Goal: Task Accomplishment & Management: Manage account settings

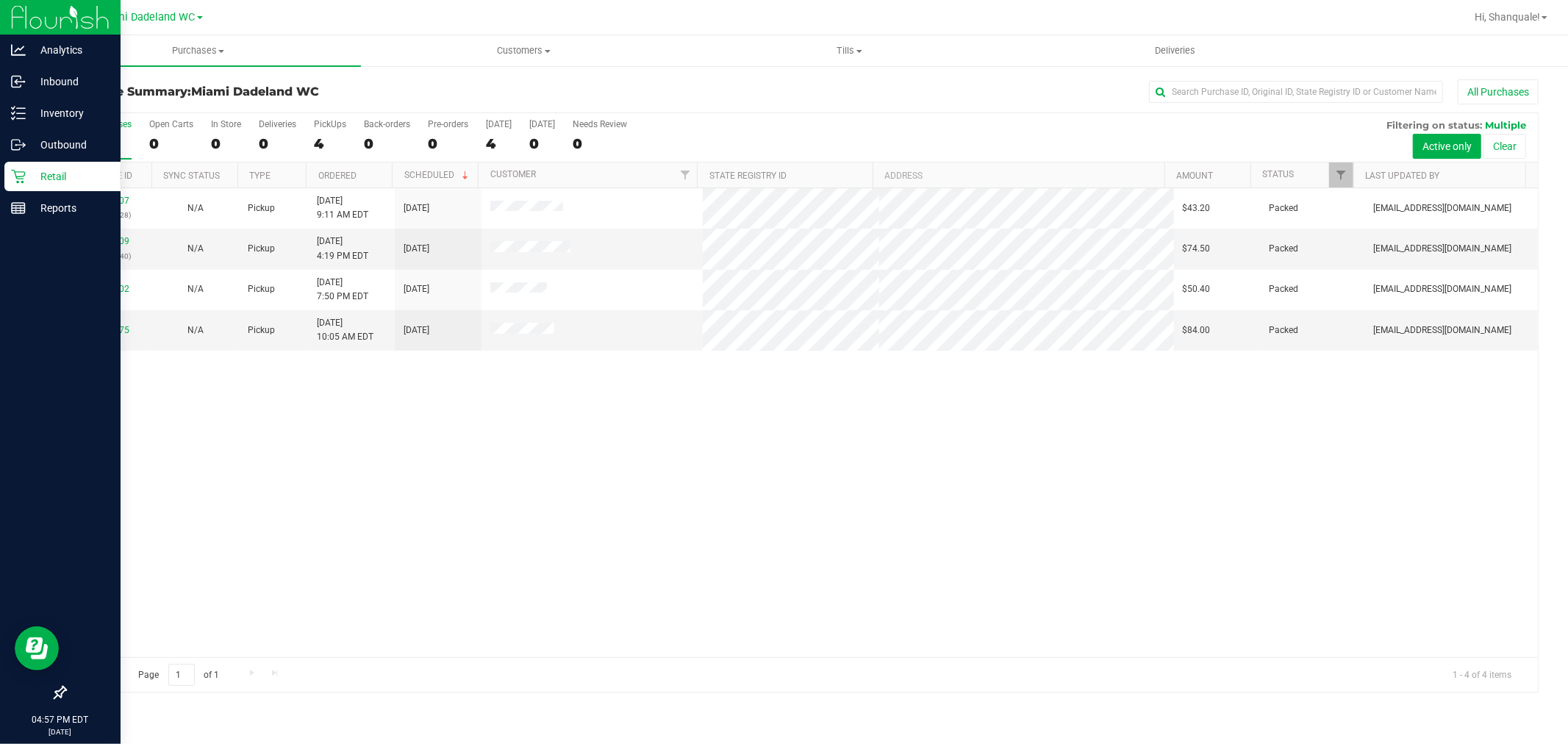
click at [28, 177] on p "Retail" at bounding box center [69, 176] width 88 height 17
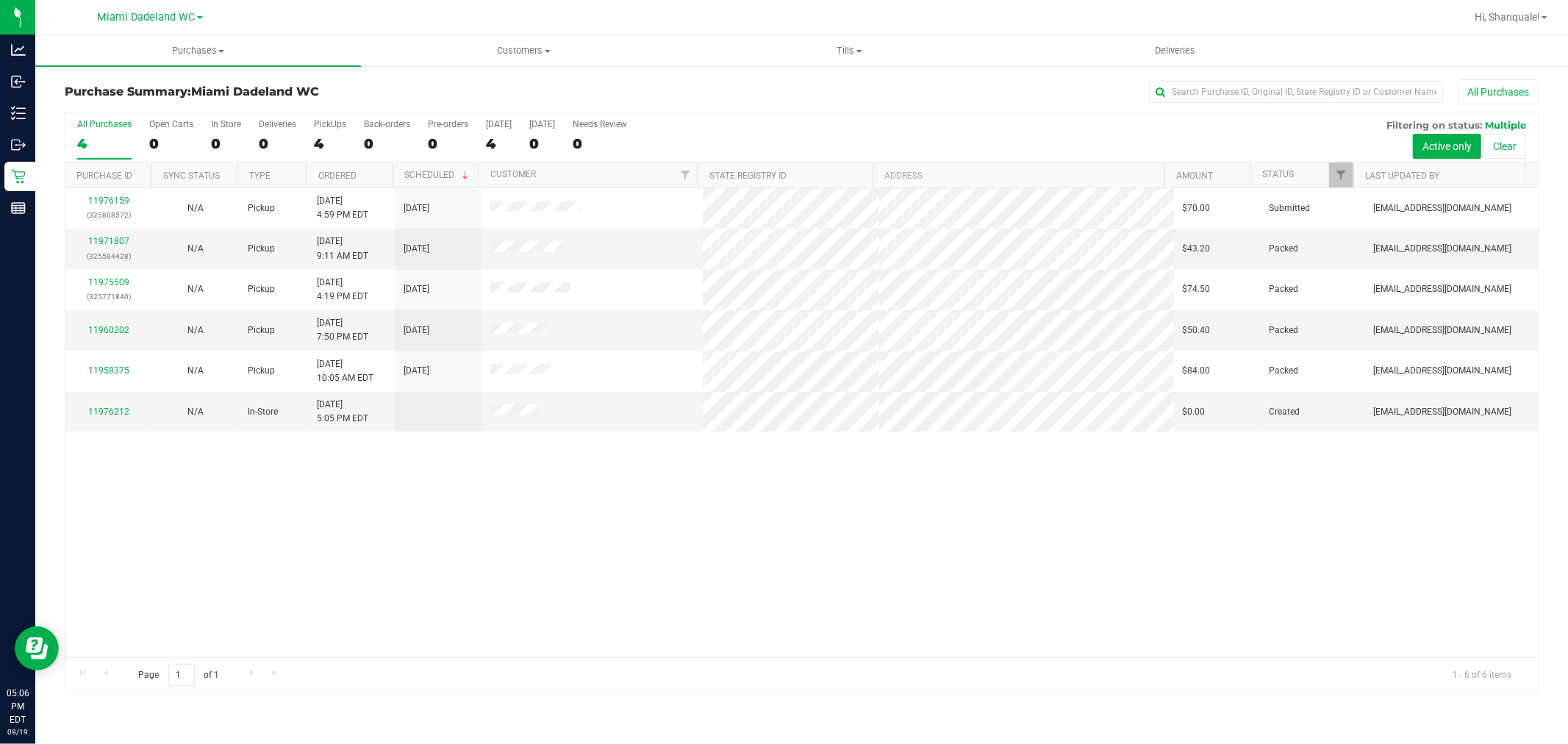
click at [491, 496] on div "11976159 (325808572) N/A Pickup 9/19/2025 4:59 PM EDT 9/20/2025 $70.00 Submitte…" at bounding box center [802, 422] width 1473 height 469
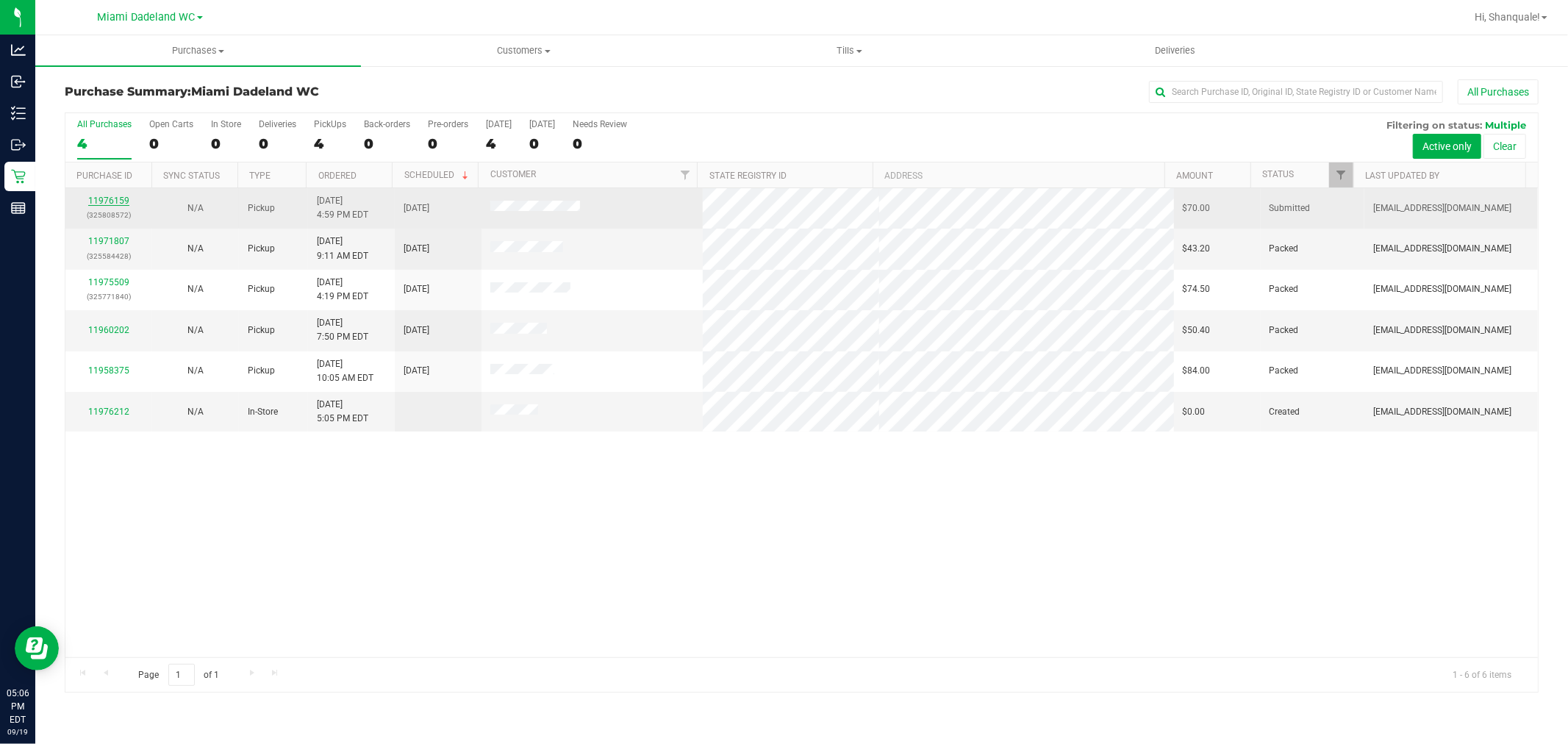
click at [116, 202] on link "11976159" at bounding box center [109, 200] width 41 height 10
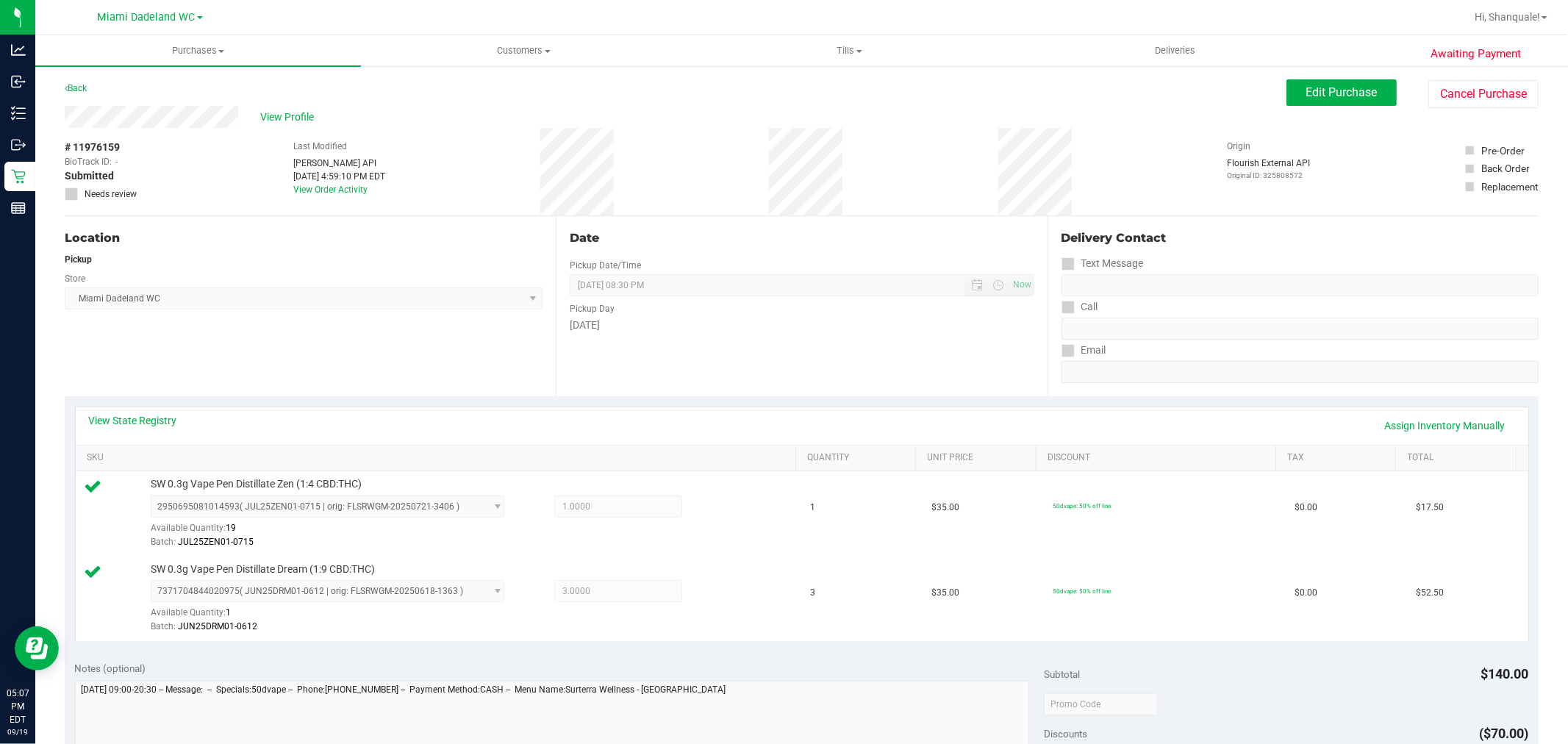
click at [1255, 439] on div "View State Registry Assign Inventory Manually" at bounding box center [802, 426] width 1453 height 37
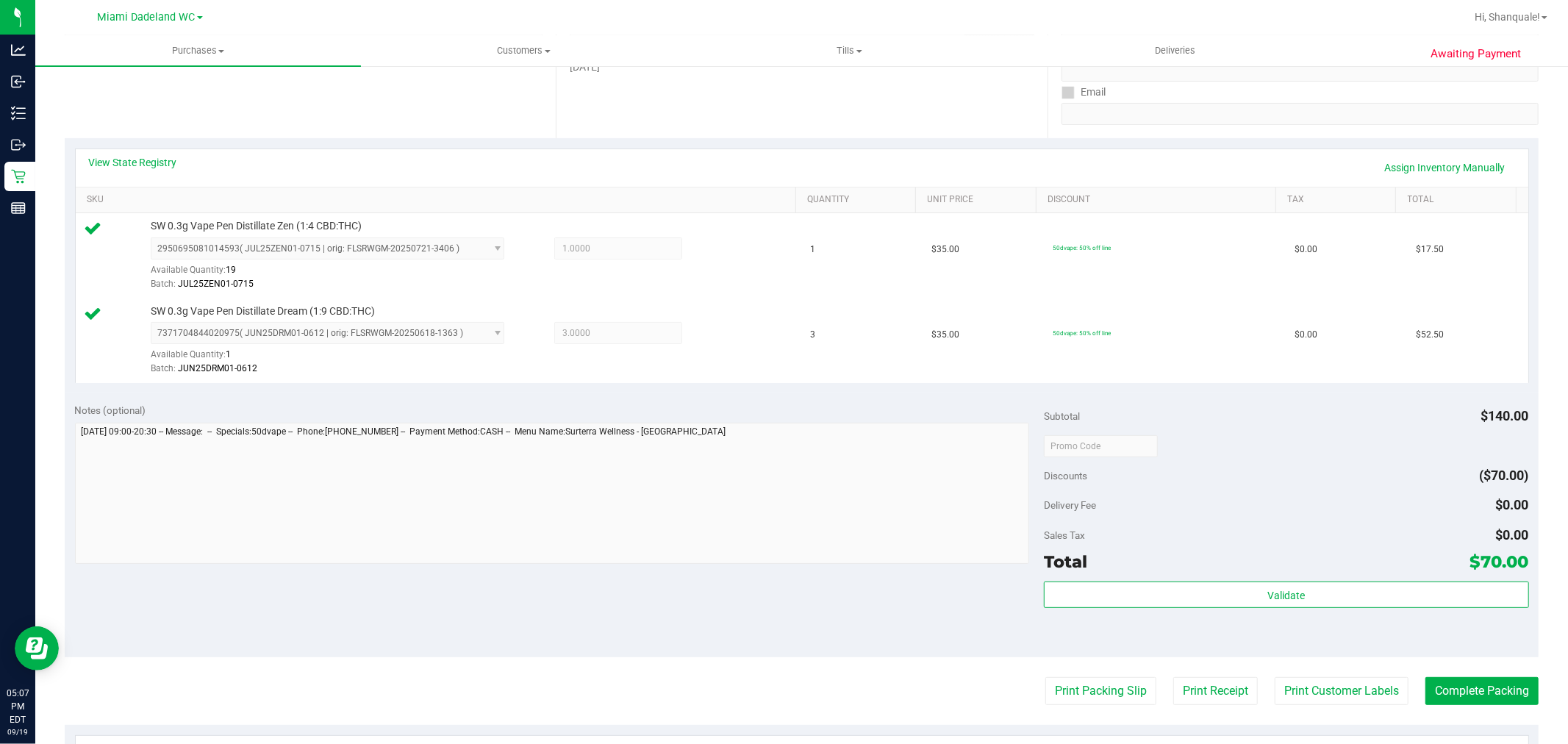
scroll to position [544, 0]
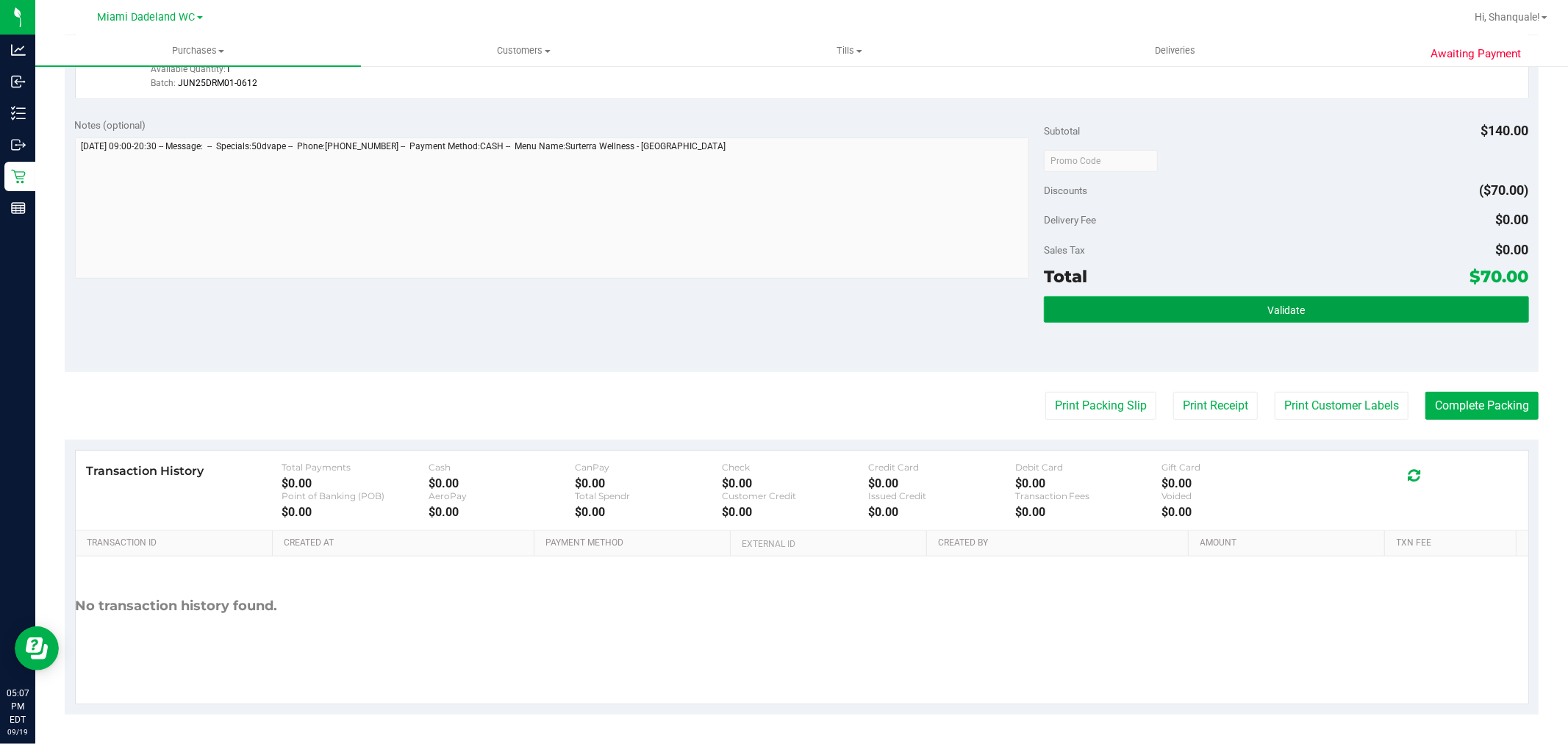
click at [1246, 297] on button "Validate" at bounding box center [1286, 309] width 484 height 26
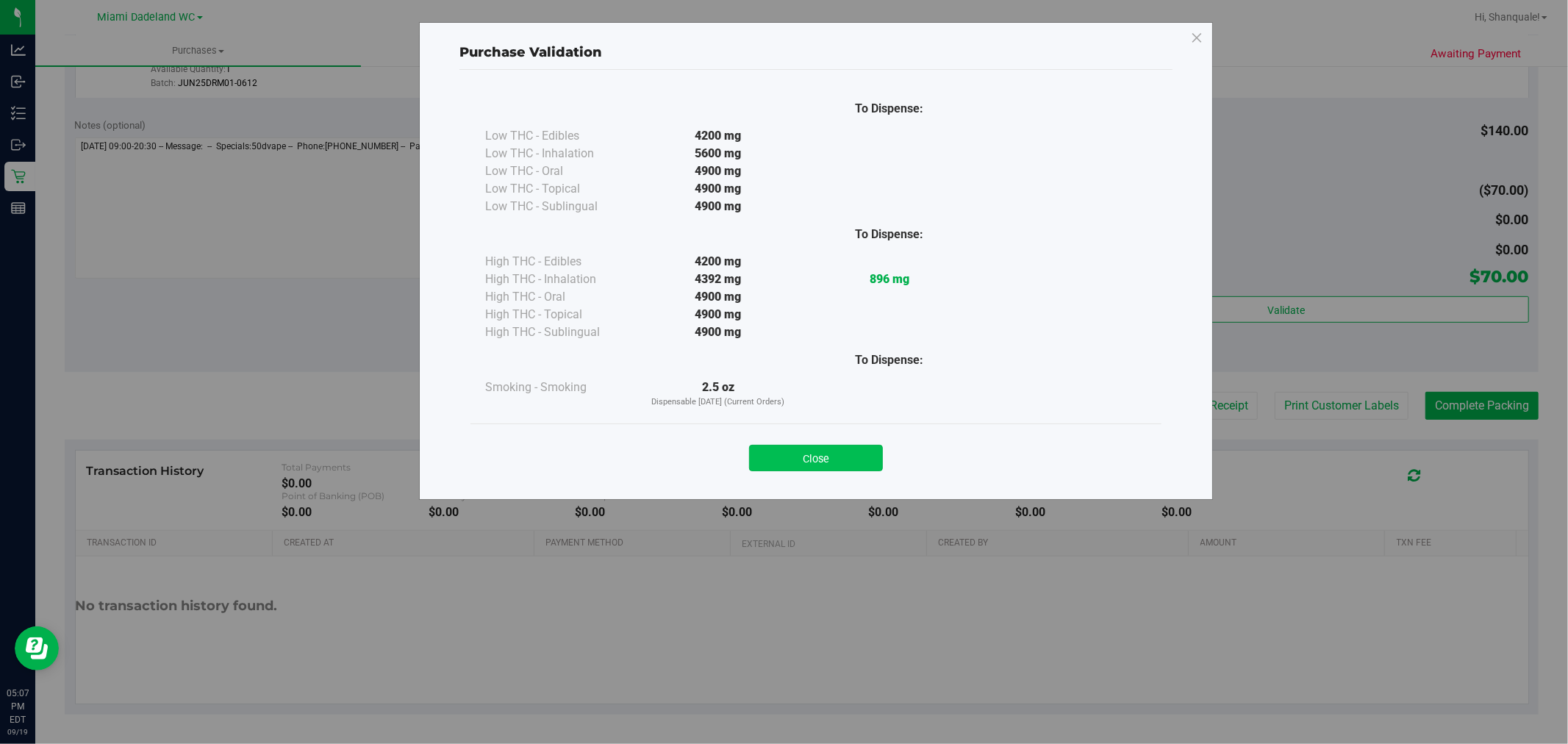
click at [824, 449] on button "Close" at bounding box center [815, 458] width 134 height 26
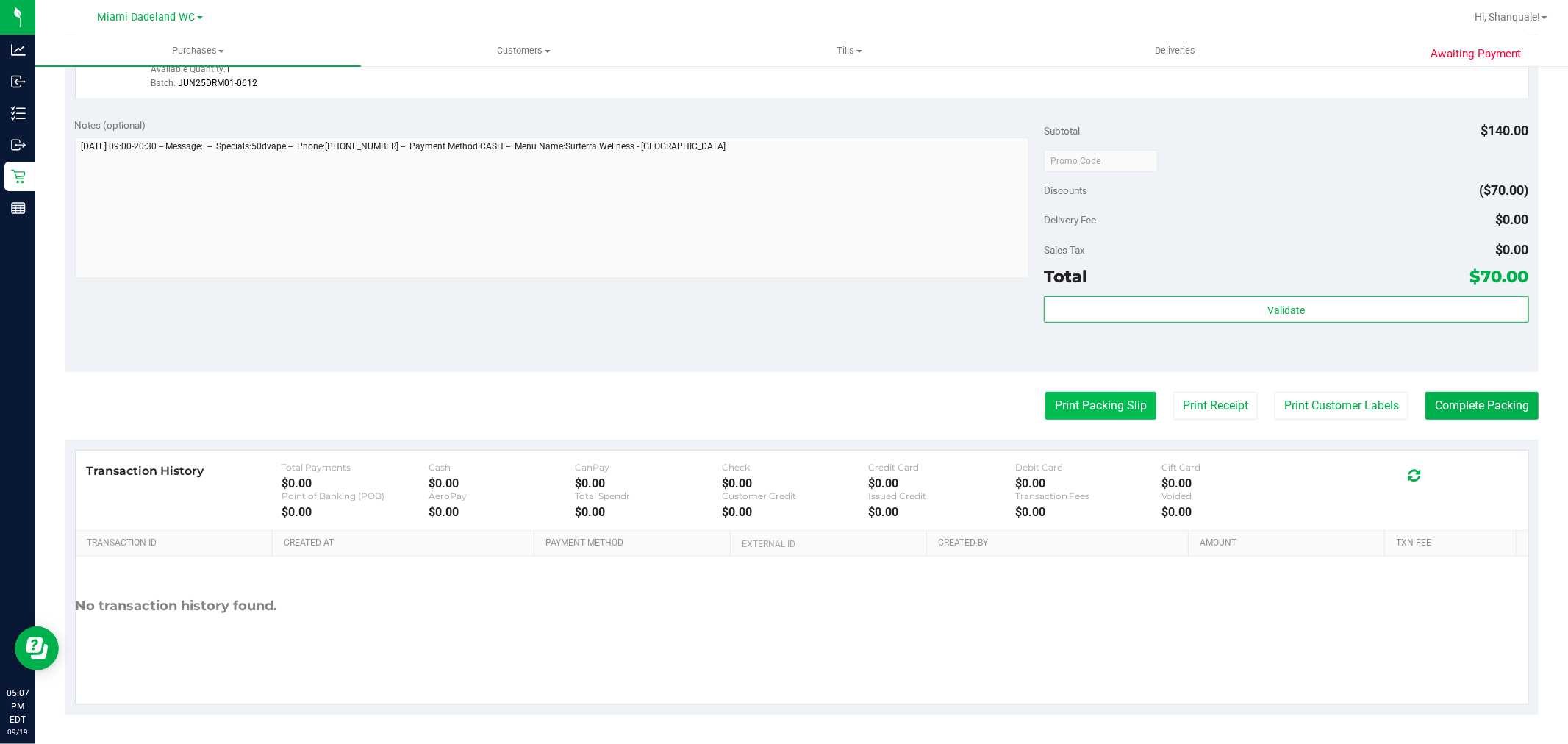
click at [1078, 398] on button "Print Packing Slip" at bounding box center [1101, 406] width 111 height 28
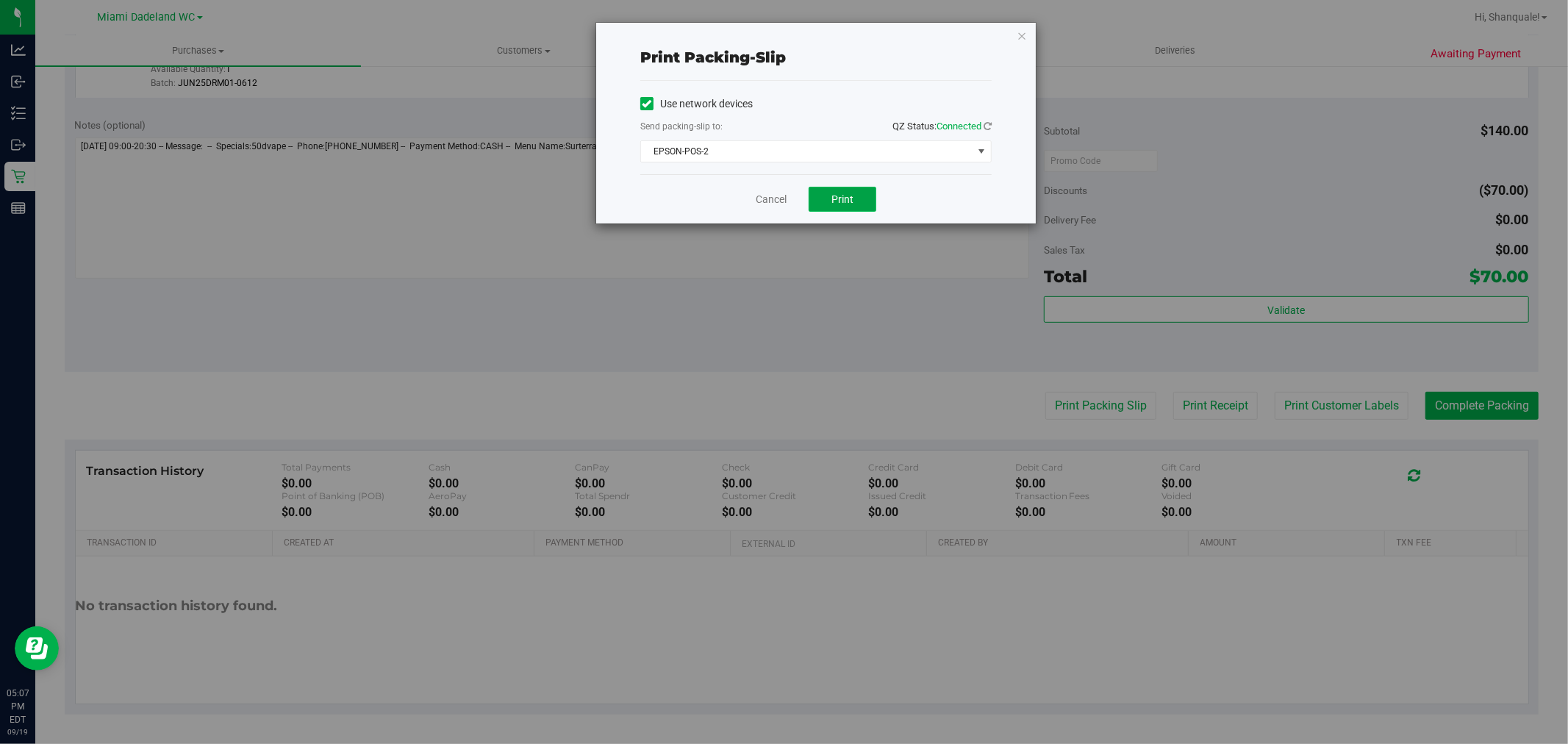
click at [832, 206] on button "Print" at bounding box center [843, 199] width 67 height 25
click at [835, 202] on span "Print" at bounding box center [843, 199] width 22 height 12
click at [769, 202] on link "Cancel" at bounding box center [765, 199] width 31 height 16
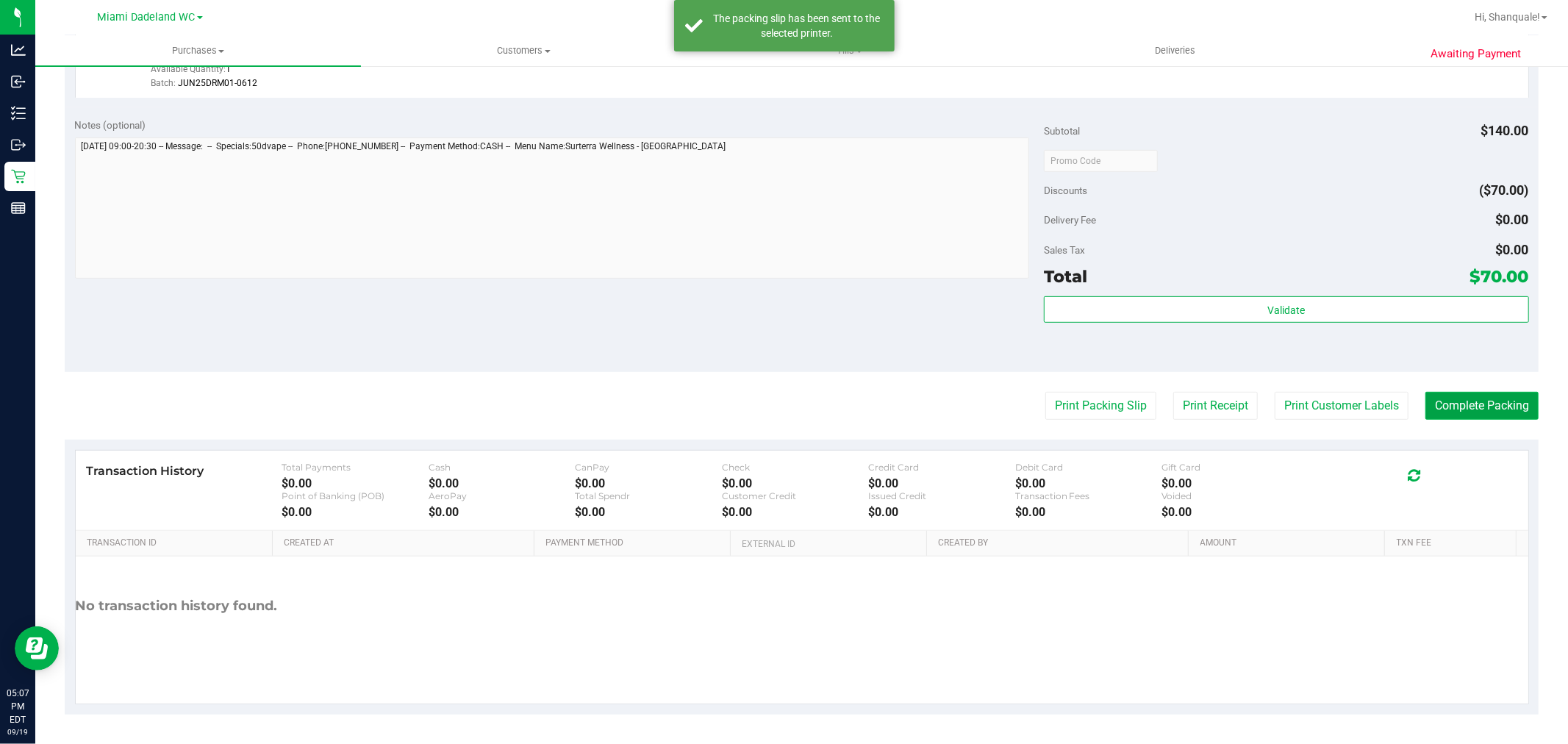
click at [1470, 401] on button "Complete Packing" at bounding box center [1482, 406] width 113 height 28
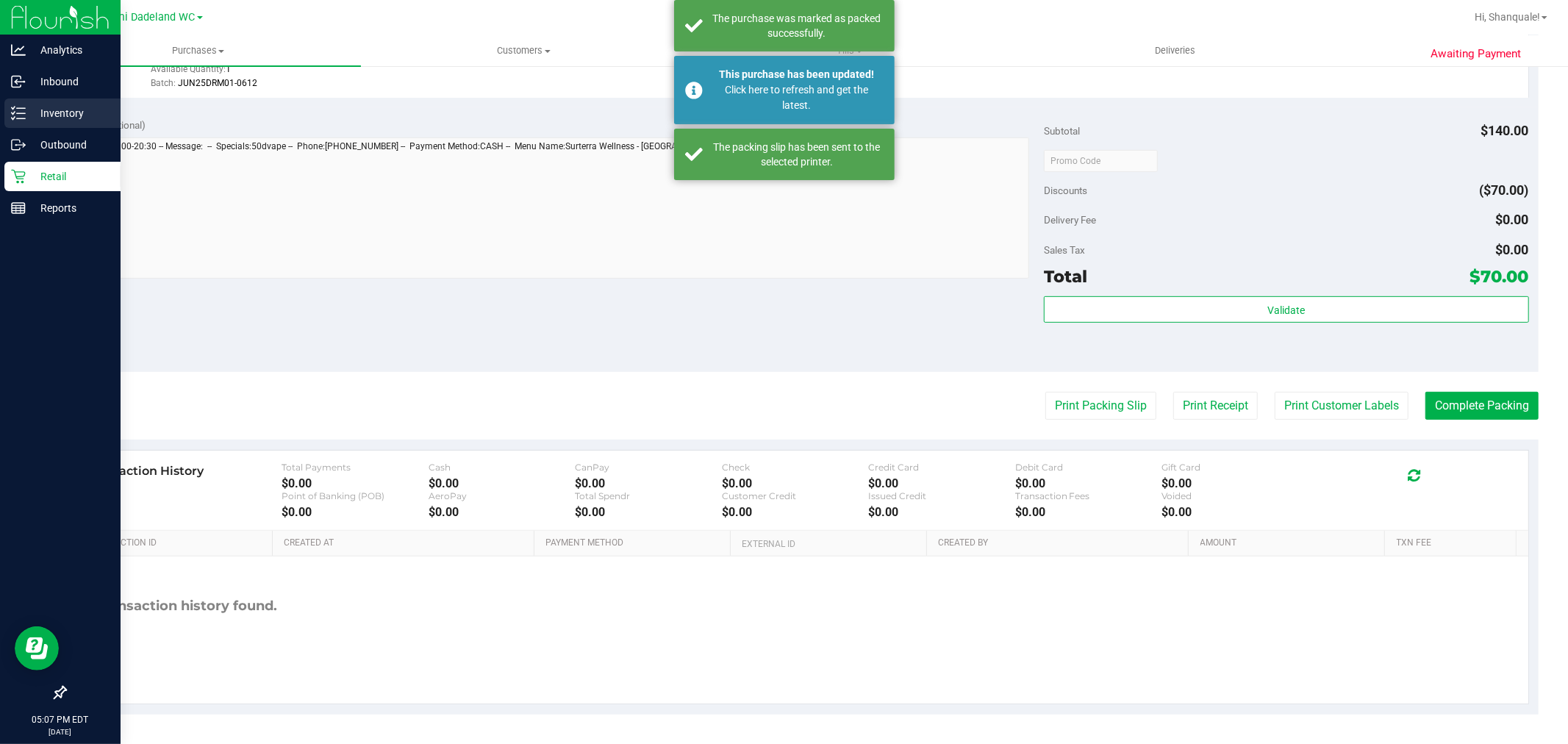
click at [20, 108] on line at bounding box center [21, 108] width 8 height 0
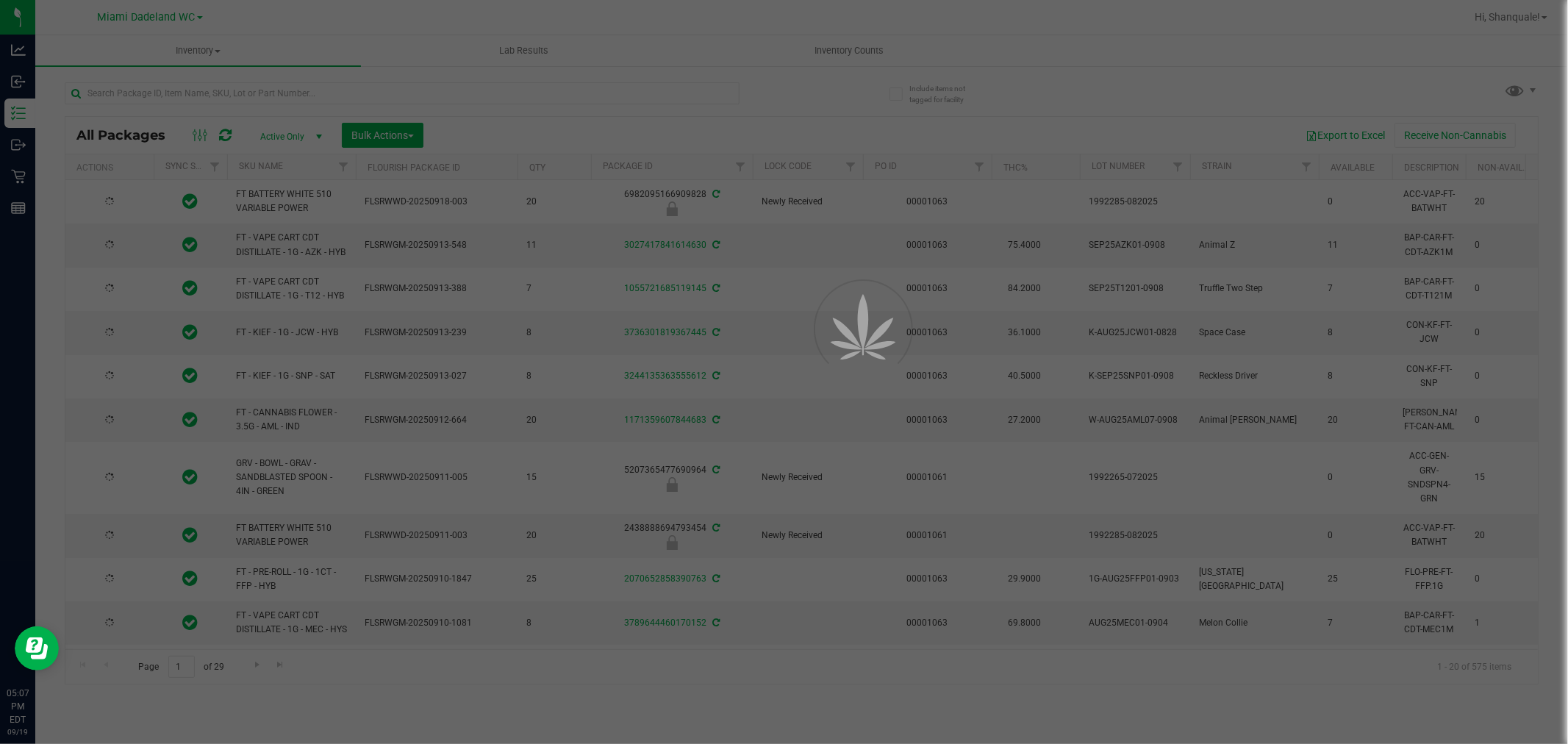
click at [184, 78] on div at bounding box center [784, 372] width 1568 height 744
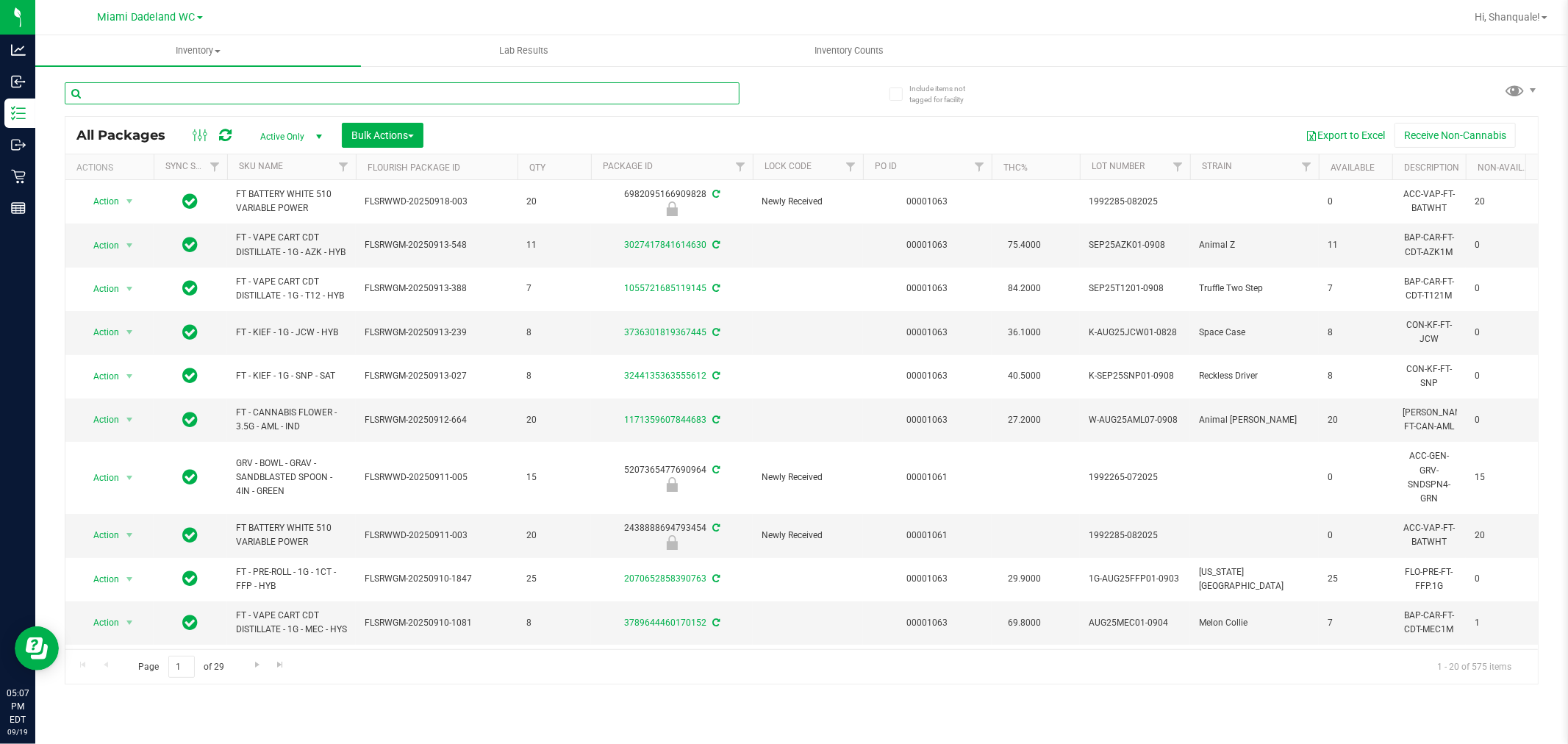
click at [119, 97] on input "text" at bounding box center [402, 93] width 675 height 22
type input "gss"
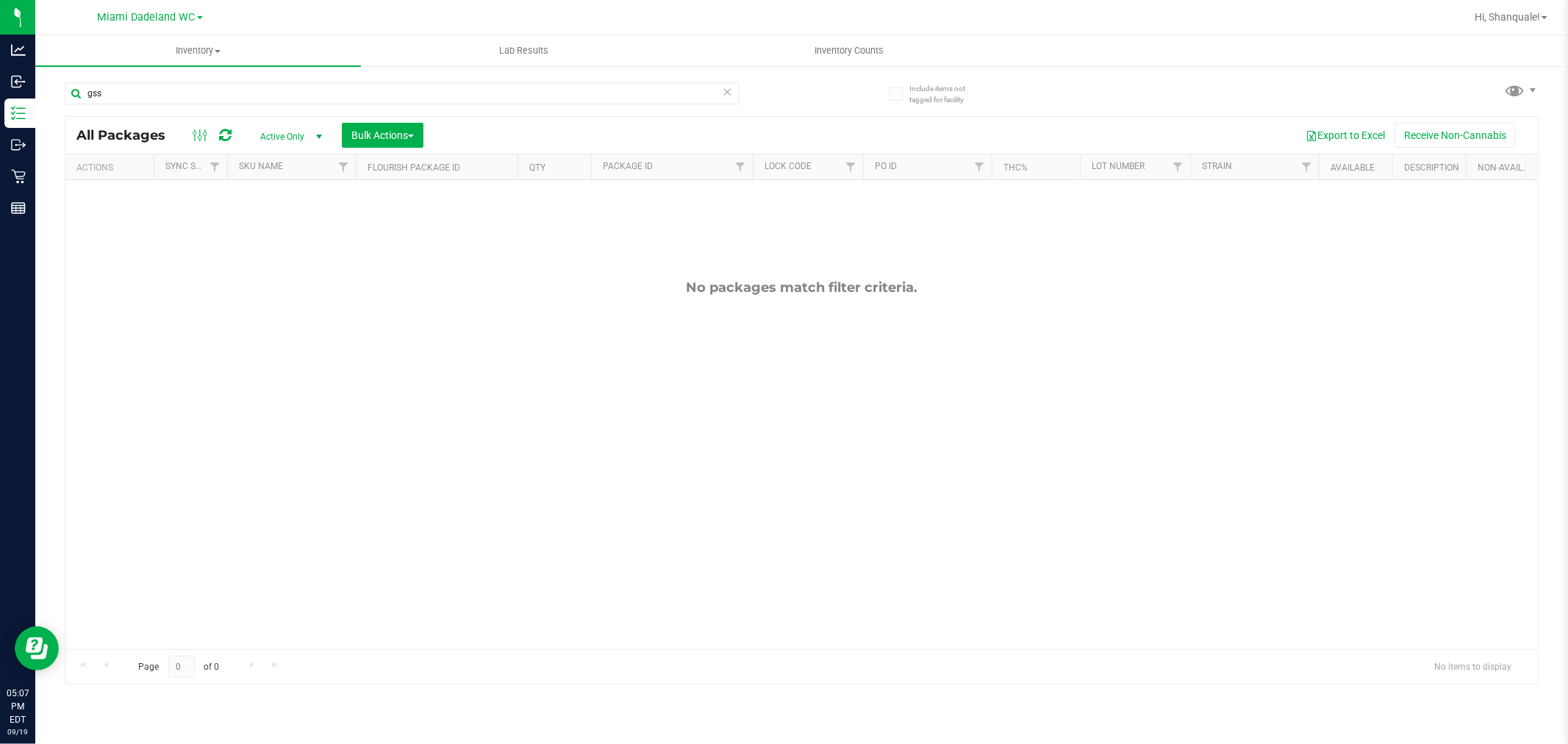
click at [309, 309] on div "No packages match filter criteria." at bounding box center [802, 463] width 1473 height 568
click at [134, 86] on input "gss" at bounding box center [402, 93] width 675 height 22
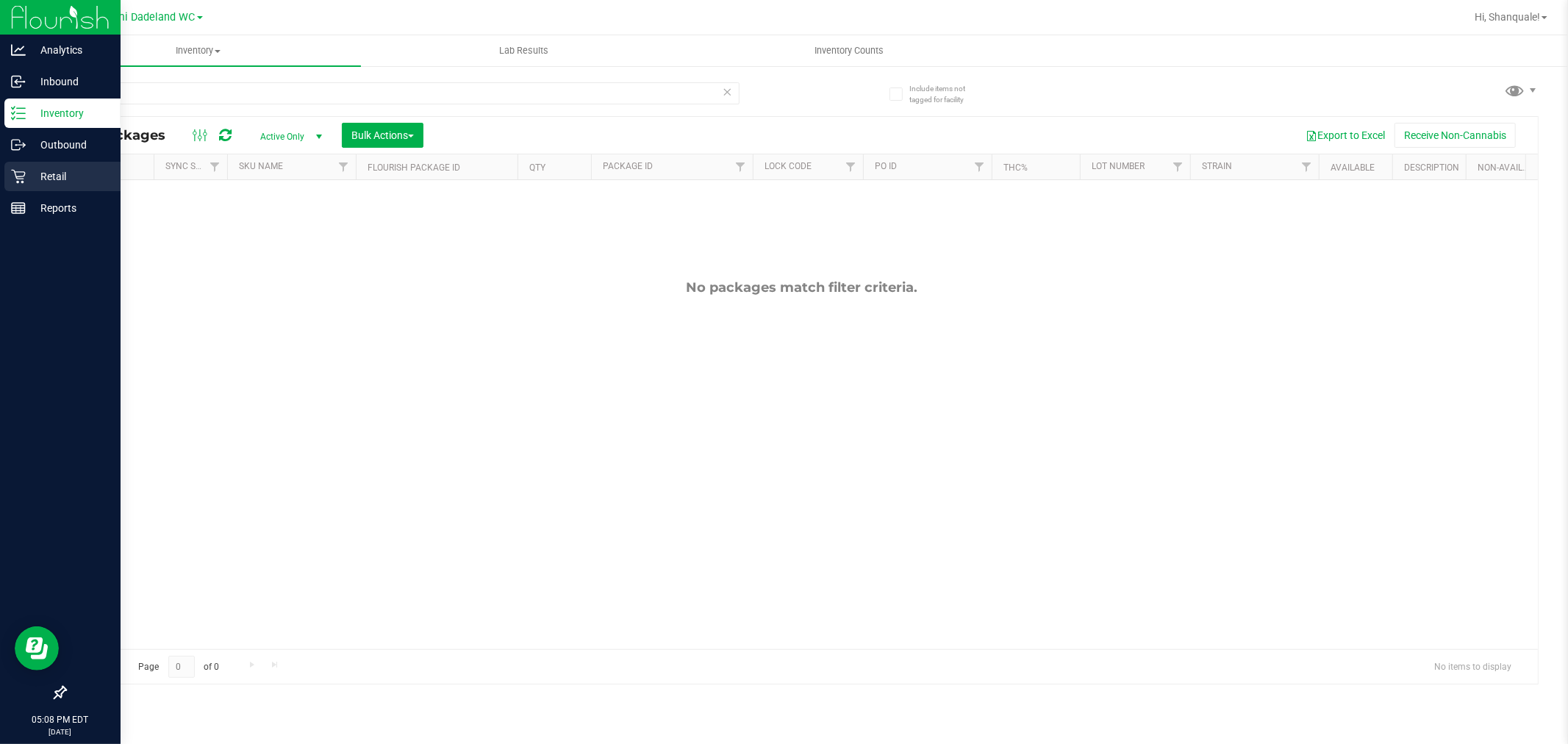
click at [27, 179] on p "Retail" at bounding box center [69, 176] width 88 height 17
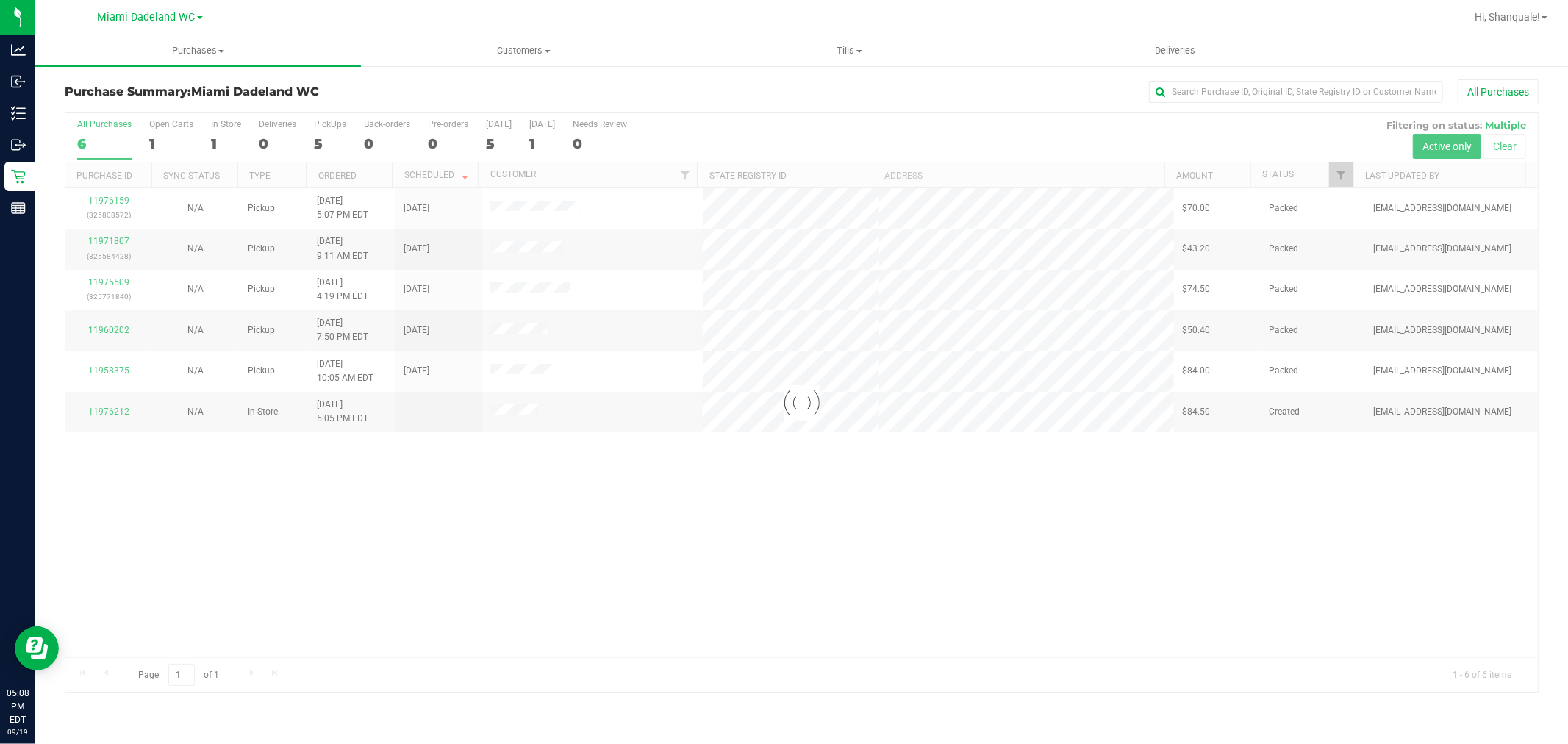
click at [278, 544] on div at bounding box center [802, 402] width 1473 height 579
click at [286, 525] on div at bounding box center [802, 402] width 1473 height 579
click at [296, 486] on div at bounding box center [802, 402] width 1473 height 579
click at [142, 502] on div "11976159 (325808572) N/A Pickup 9/19/2025 5:07 PM EDT 9/20/2025 $70.00 Packed s…" at bounding box center [802, 422] width 1473 height 469
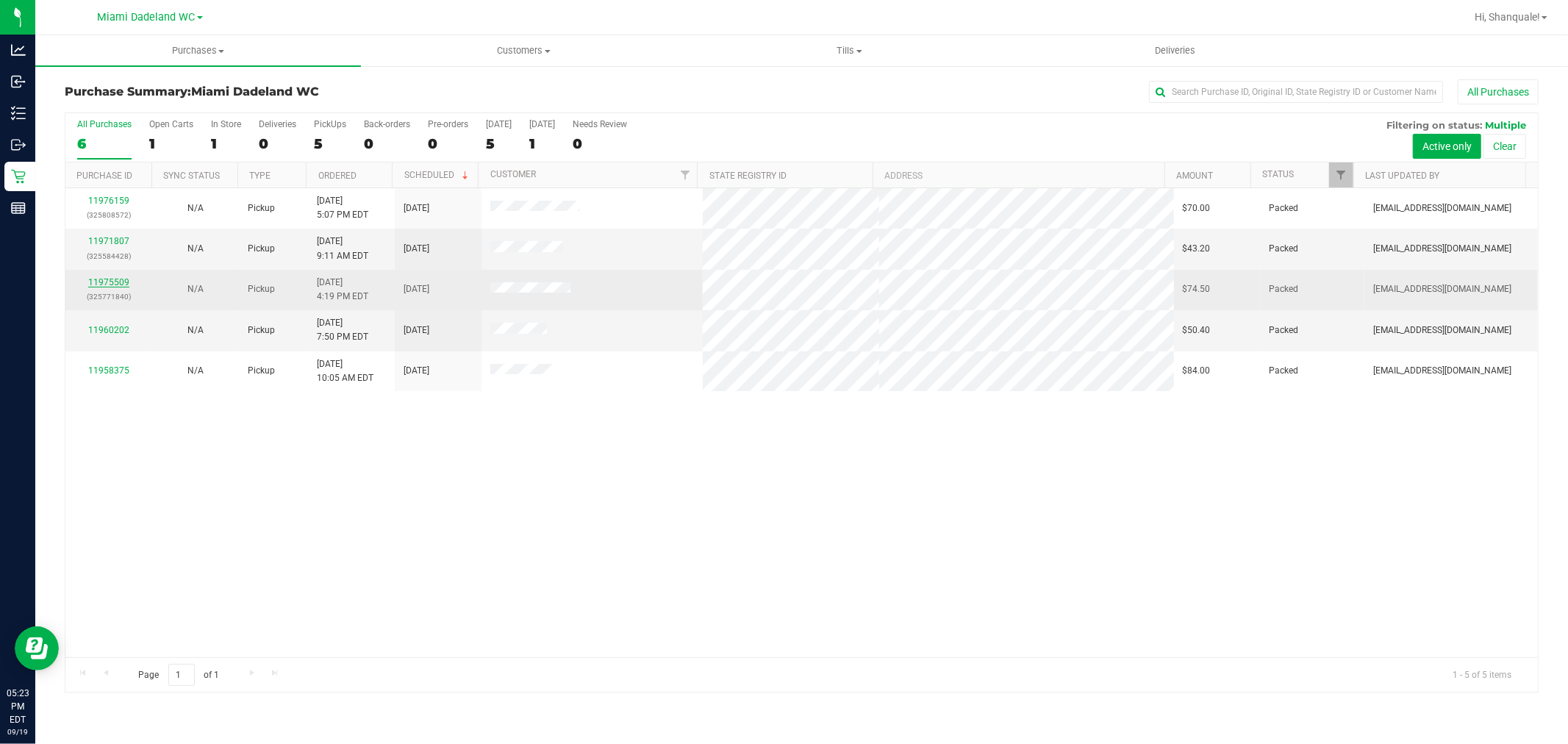
click at [99, 281] on link "11975509" at bounding box center [109, 282] width 41 height 10
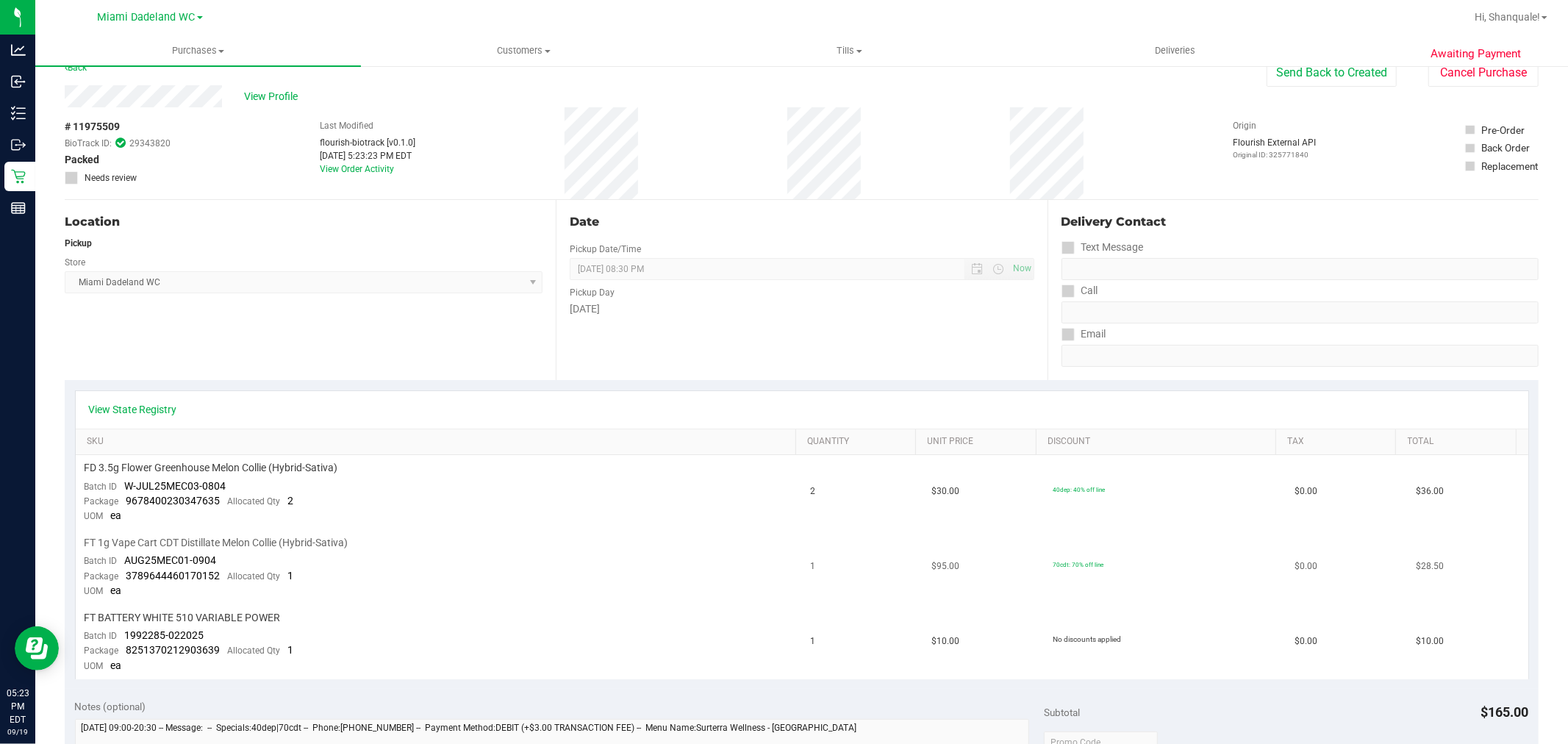
scroll to position [81, 0]
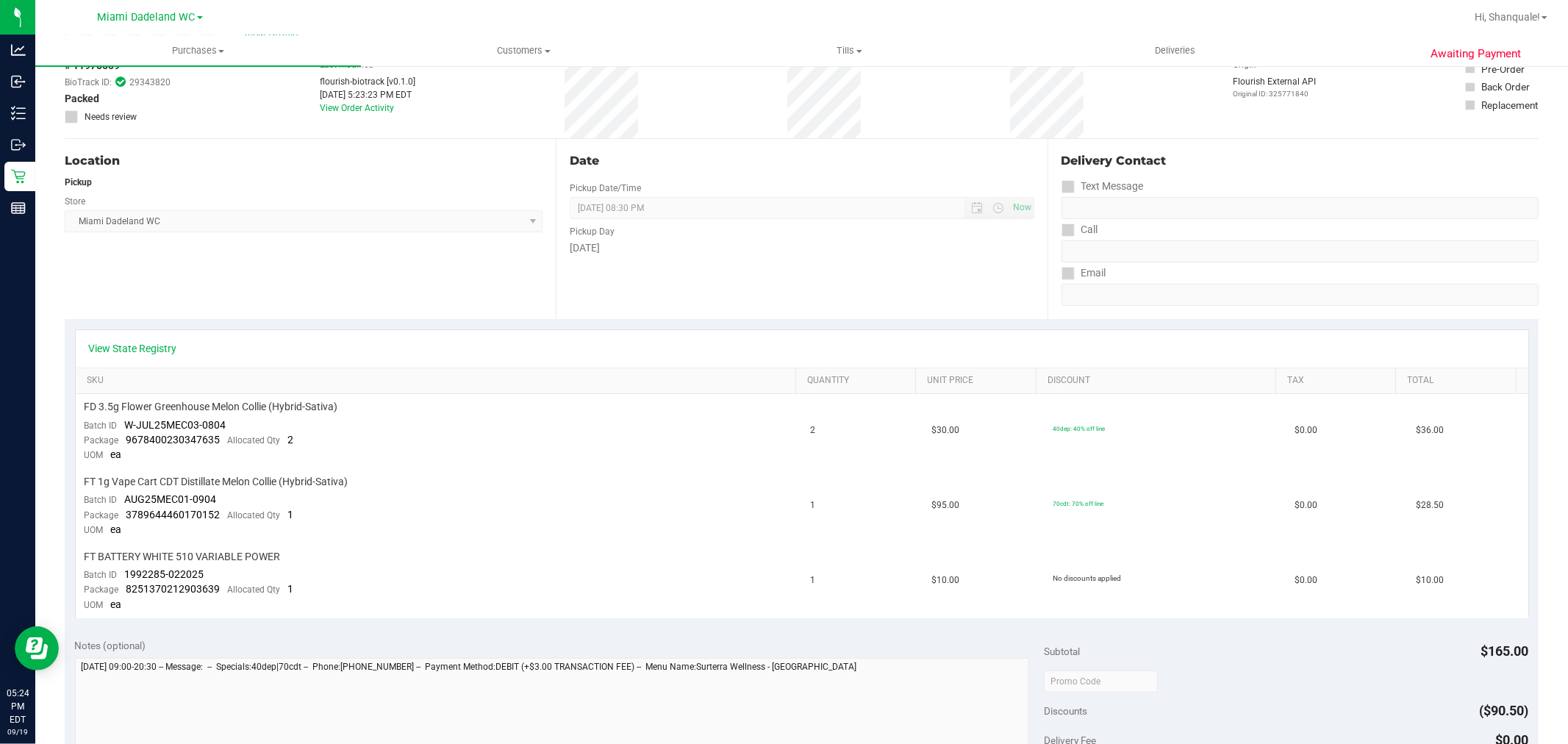
click at [370, 311] on div "Location Pickup Store Miami Dadeland WC Select Store Bonita Springs WC Boynton …" at bounding box center [310, 228] width 491 height 180
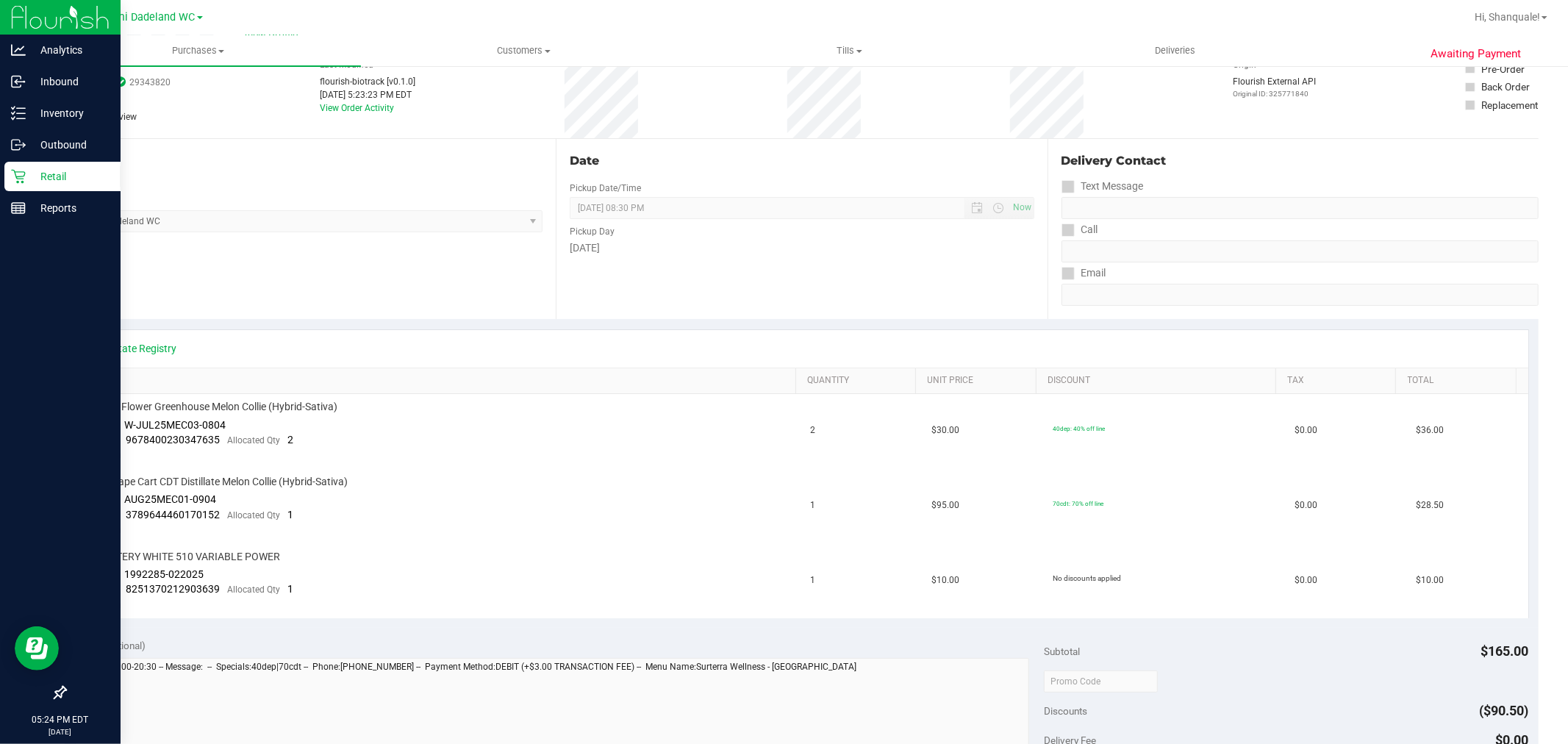
click at [32, 168] on p "Retail" at bounding box center [69, 176] width 88 height 17
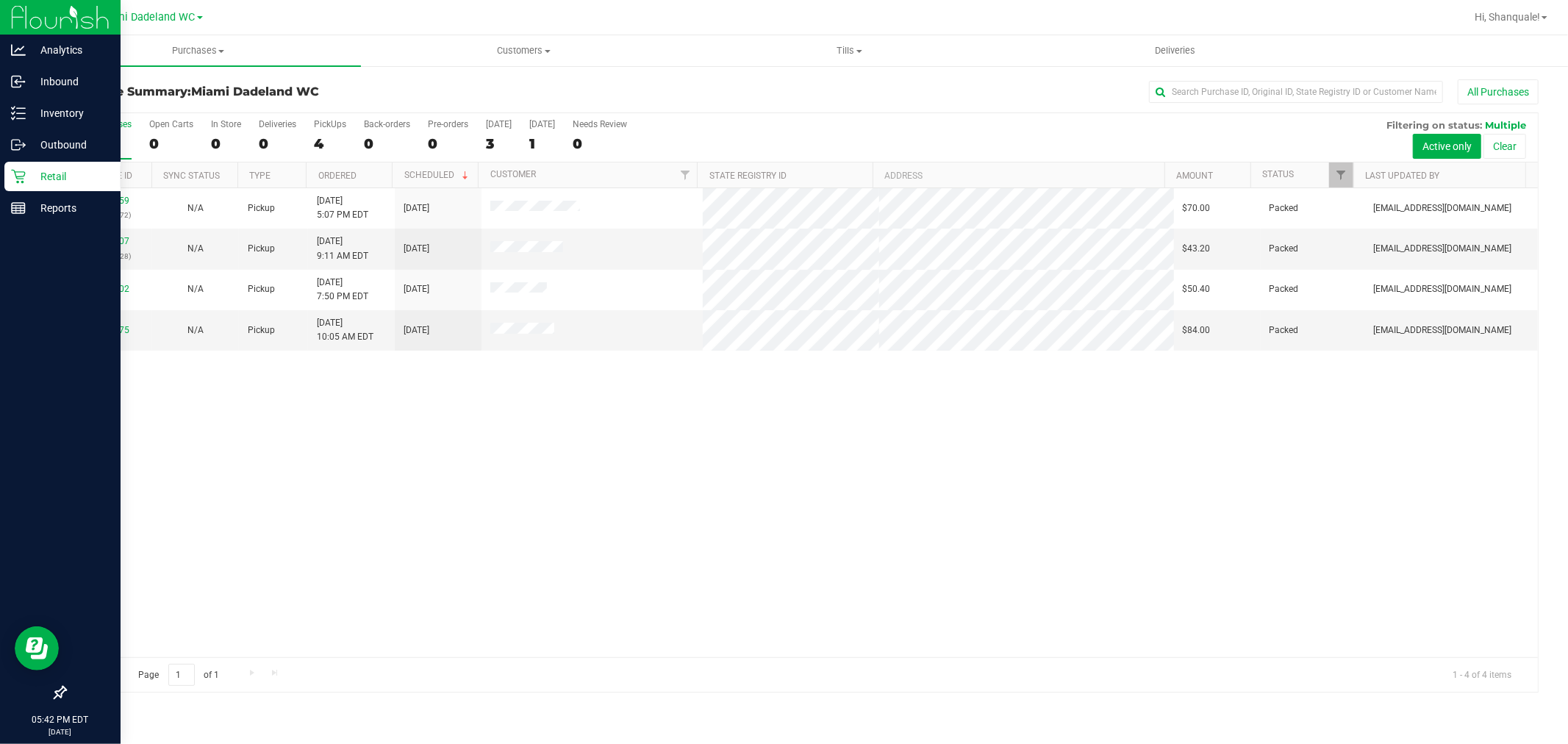
drag, startPoint x: 0, startPoint y: 2, endPoint x: 0, endPoint y: 25, distance: 23.0
click at [0, 24] on div at bounding box center [60, 17] width 120 height 36
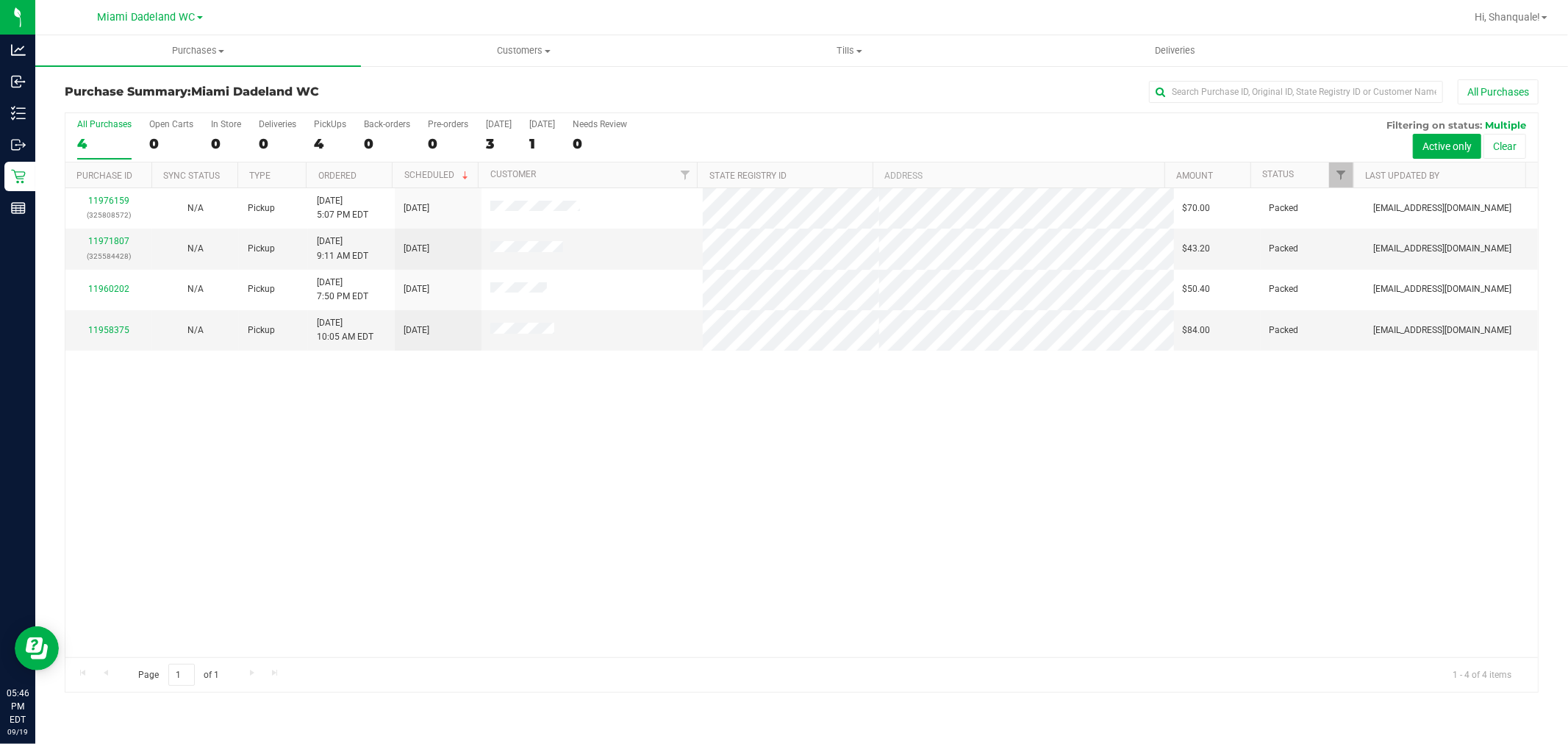
click at [331, 438] on div "11976159 (325808572) N/A Pickup [DATE] 5:07 PM EDT 9/20/2025 $70.00 Packed [EMA…" at bounding box center [802, 422] width 1473 height 469
click at [265, 599] on div at bounding box center [802, 402] width 1473 height 579
click at [162, 515] on div "11976159 (325808572) N/A Pickup [DATE] 5:07 PM EDT 9/20/2025 $70.00 Packed [EMA…" at bounding box center [802, 422] width 1473 height 469
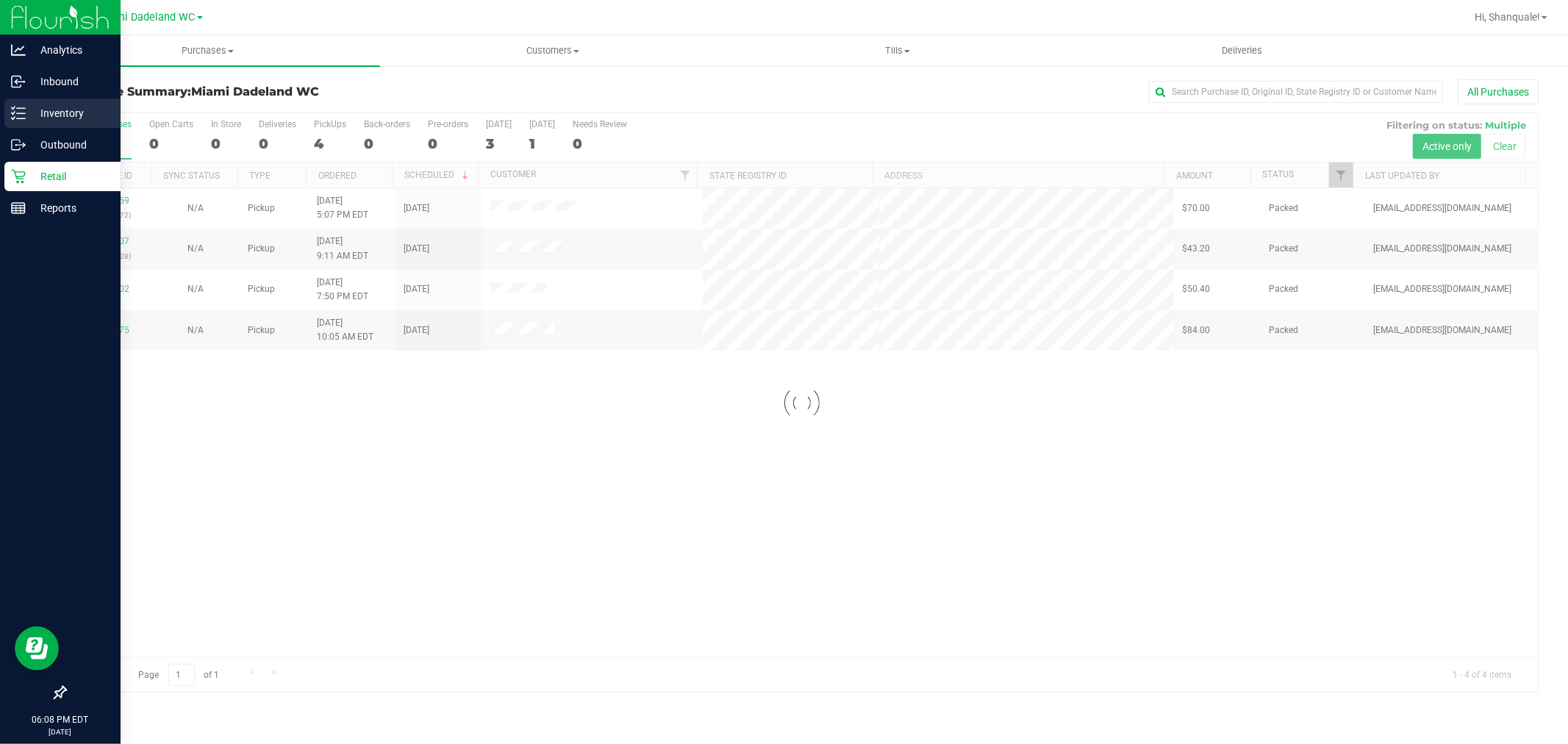
click at [17, 115] on icon at bounding box center [18, 113] width 15 height 15
click at [521, 548] on div "11976159 (325808572) N/A Pickup [DATE] 5:07 PM EDT 9/20/2025 $70.00 Packed [EMA…" at bounding box center [802, 422] width 1473 height 469
click at [526, 528] on div "11976159 (325808572) N/A Pickup [DATE] 5:07 PM EDT 9/20/2025 $70.00 Packed [EMA…" at bounding box center [802, 422] width 1473 height 469
click at [495, 491] on div "11976159 (325808572) N/A Pickup [DATE] 5:07 PM EDT 9/20/2025 $70.00 Packed [EMA…" at bounding box center [802, 422] width 1473 height 469
click at [12, 118] on icon at bounding box center [13, 118] width 3 height 2
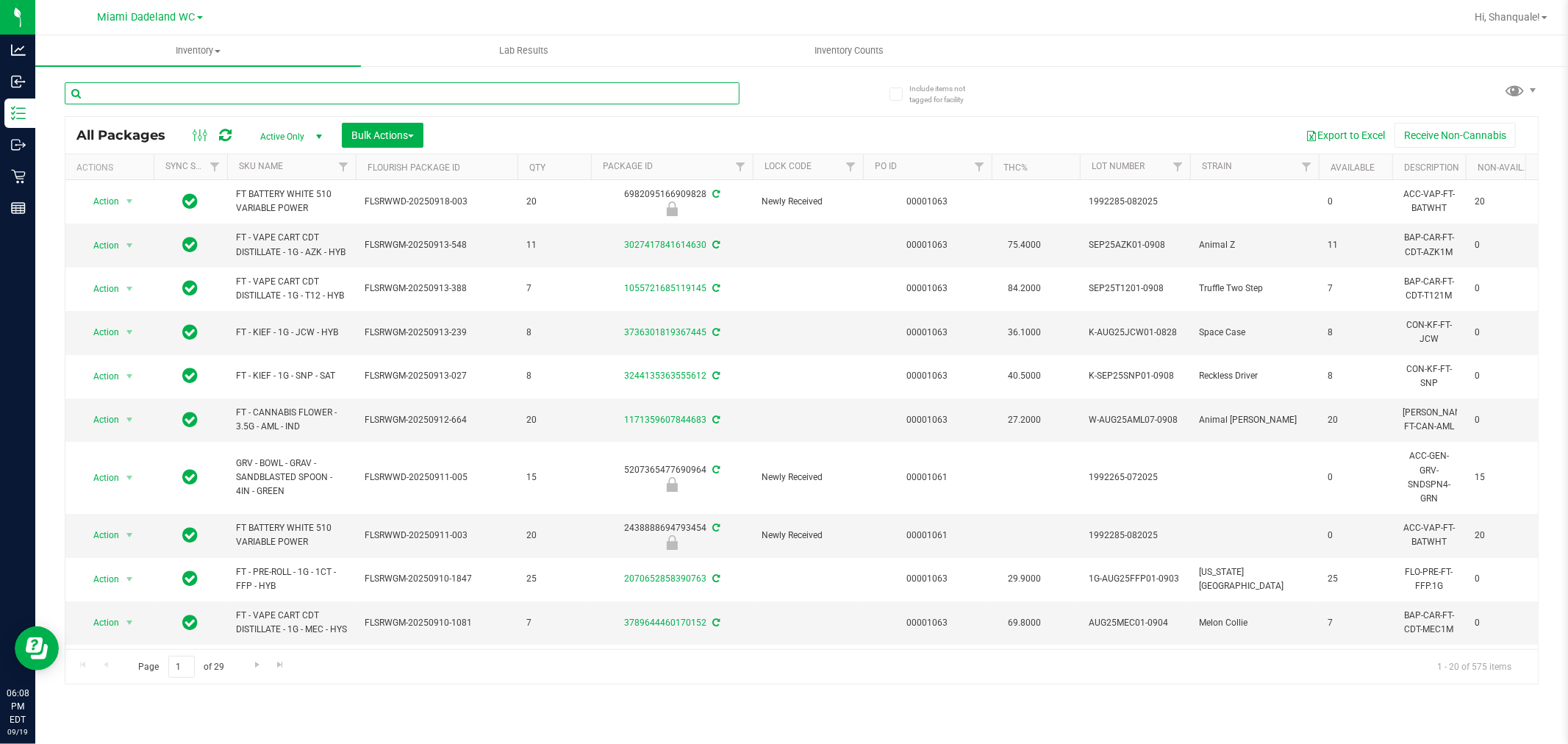
click at [202, 92] on input "text" at bounding box center [402, 93] width 675 height 22
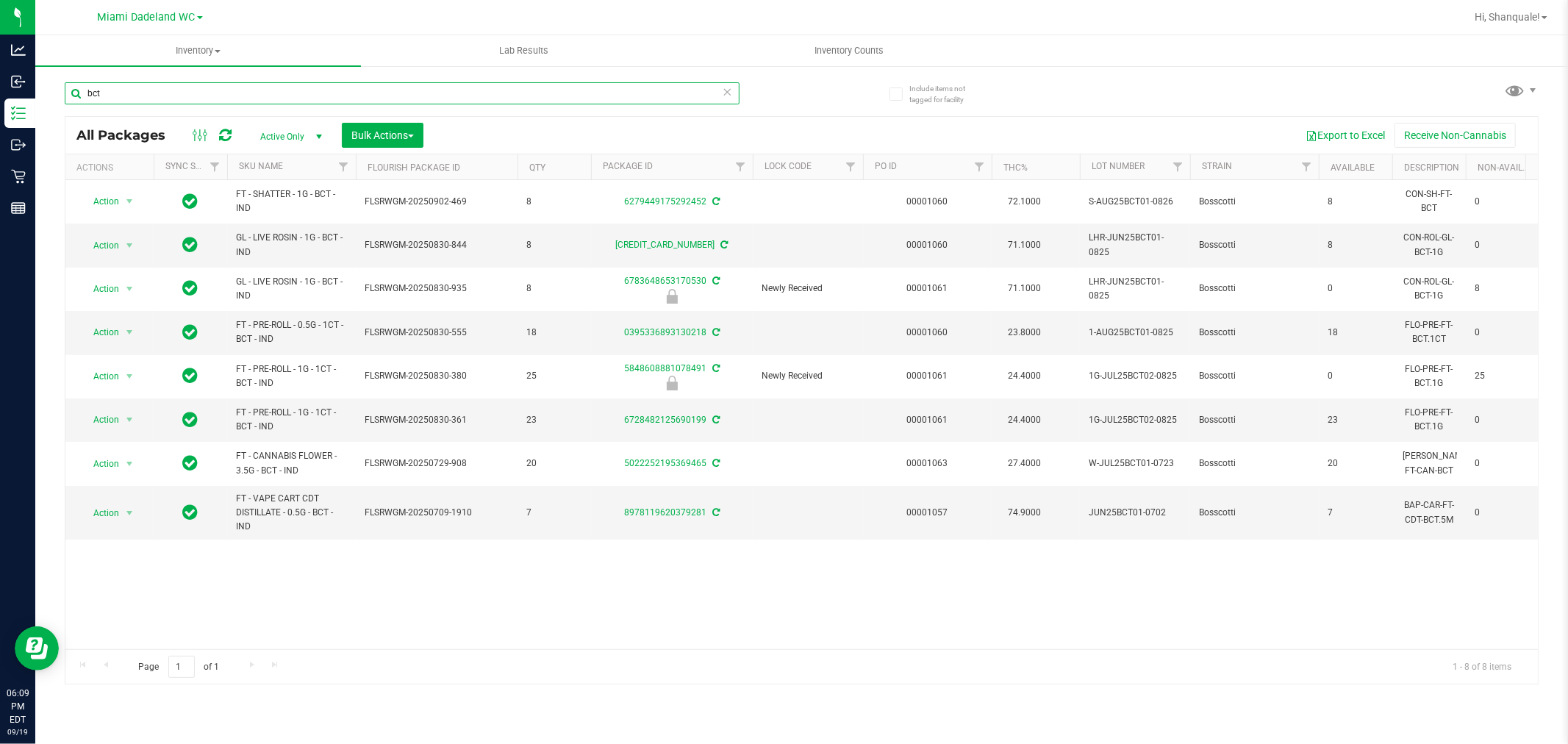
click at [116, 89] on input "bct" at bounding box center [402, 93] width 675 height 22
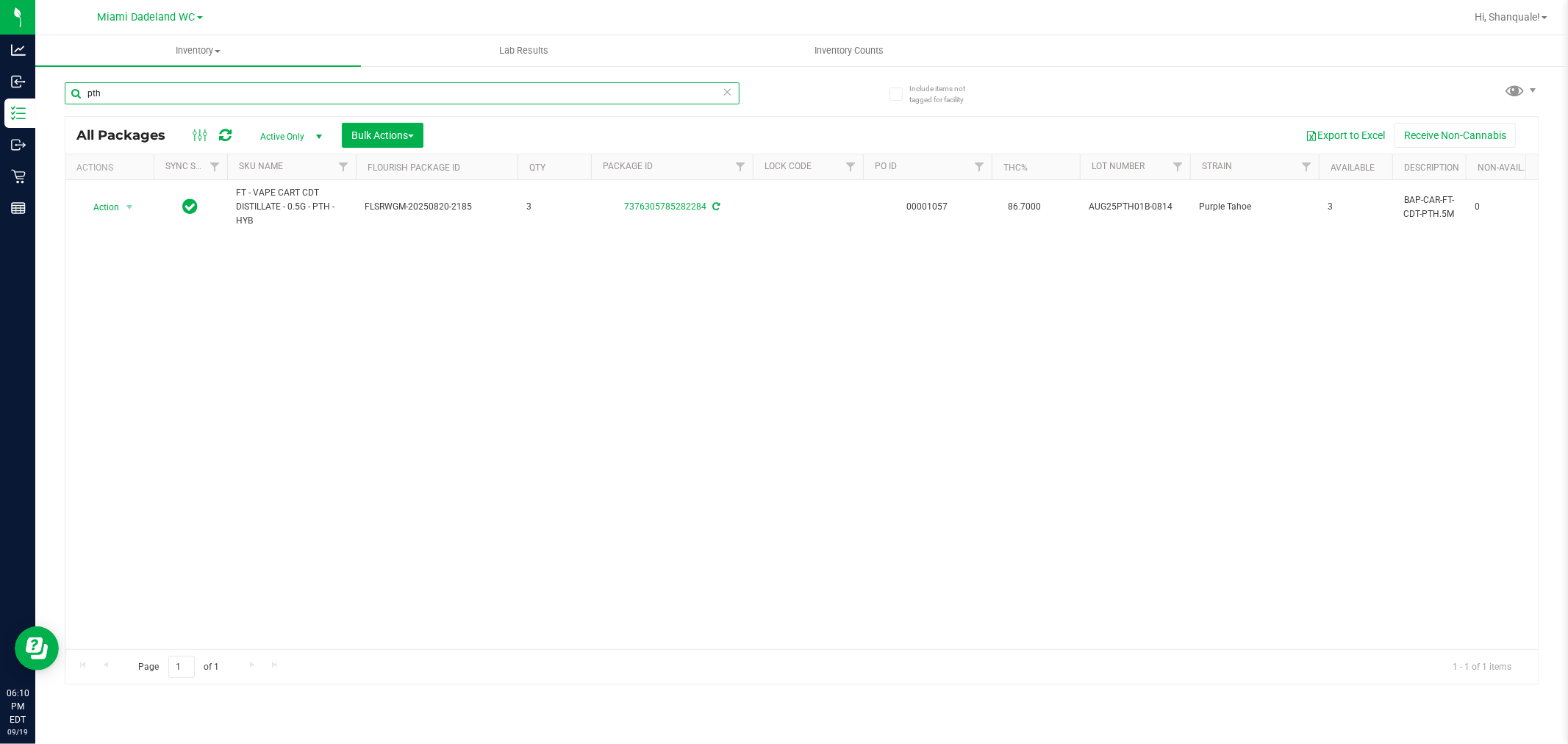
click at [507, 93] on input "pth" at bounding box center [402, 93] width 675 height 22
type input "zkr"
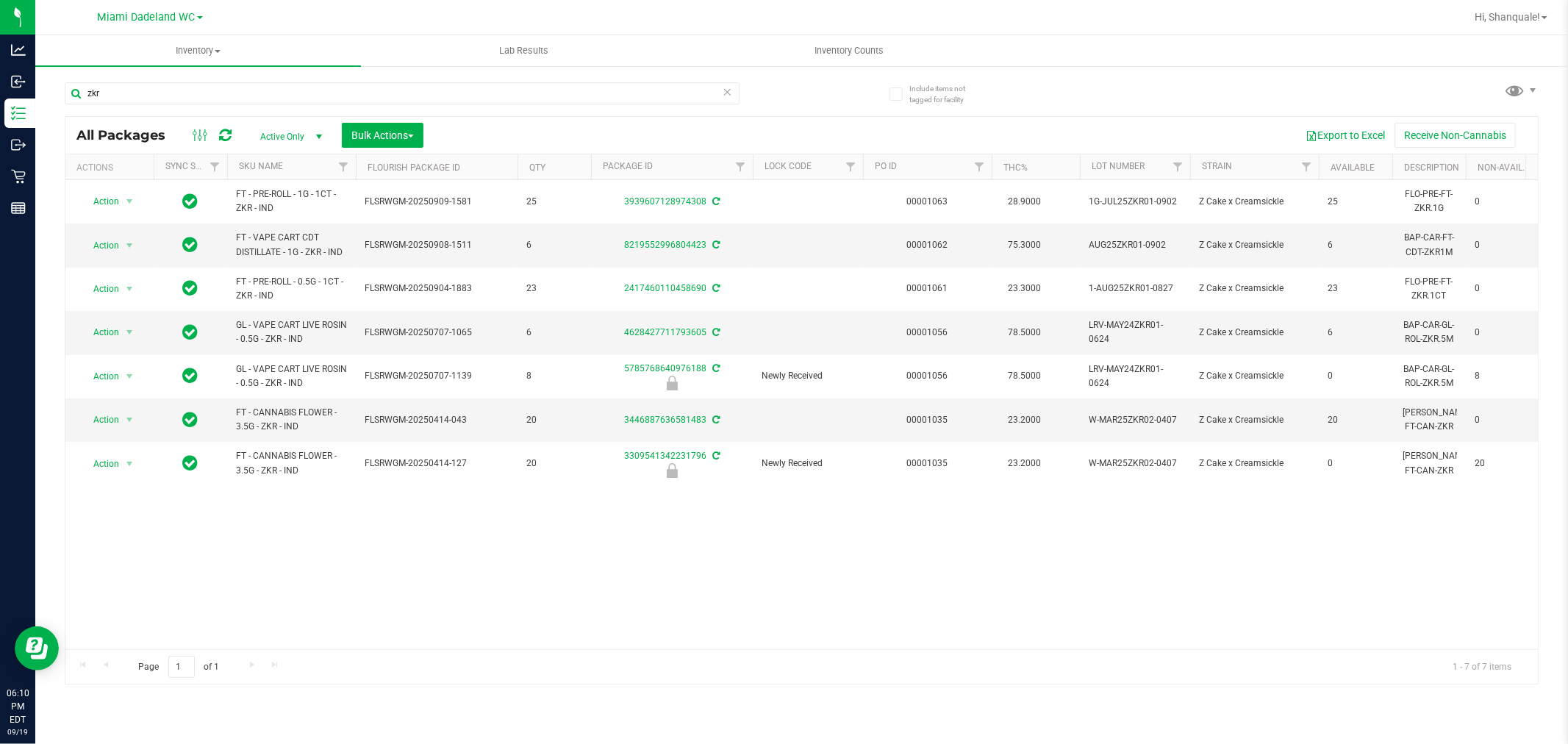
click at [396, 519] on div "Action Action Adjust qty Create package Edit attributes Global inventory Locate…" at bounding box center [802, 414] width 1473 height 469
click at [351, 548] on div "Action Action Adjust qty Create package Edit attributes Global inventory Locate…" at bounding box center [802, 414] width 1473 height 469
click at [351, 529] on div "Action Action Adjust qty Create package Edit attributes Global inventory Locate…" at bounding box center [802, 414] width 1473 height 469
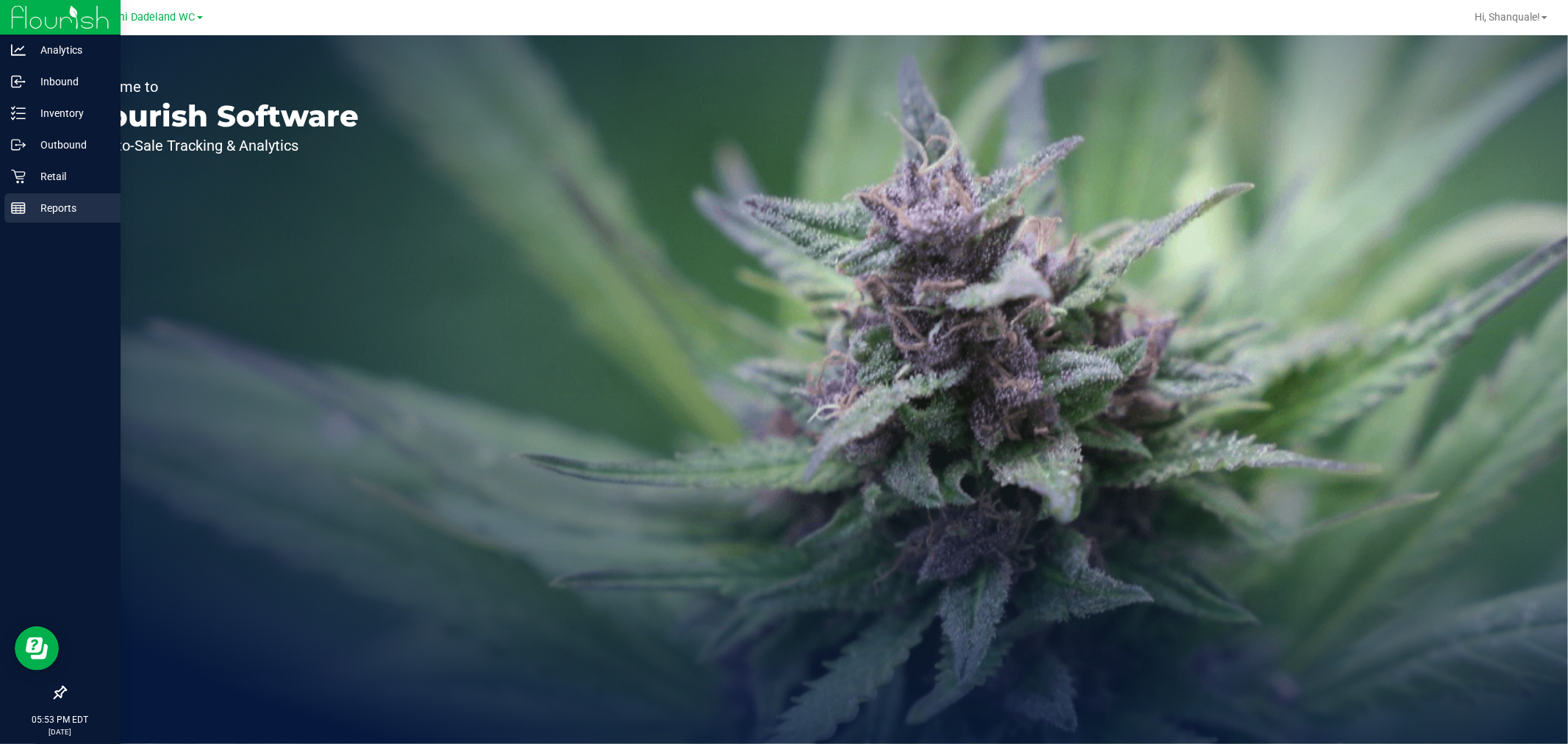
click at [41, 214] on p "Reports" at bounding box center [69, 207] width 88 height 17
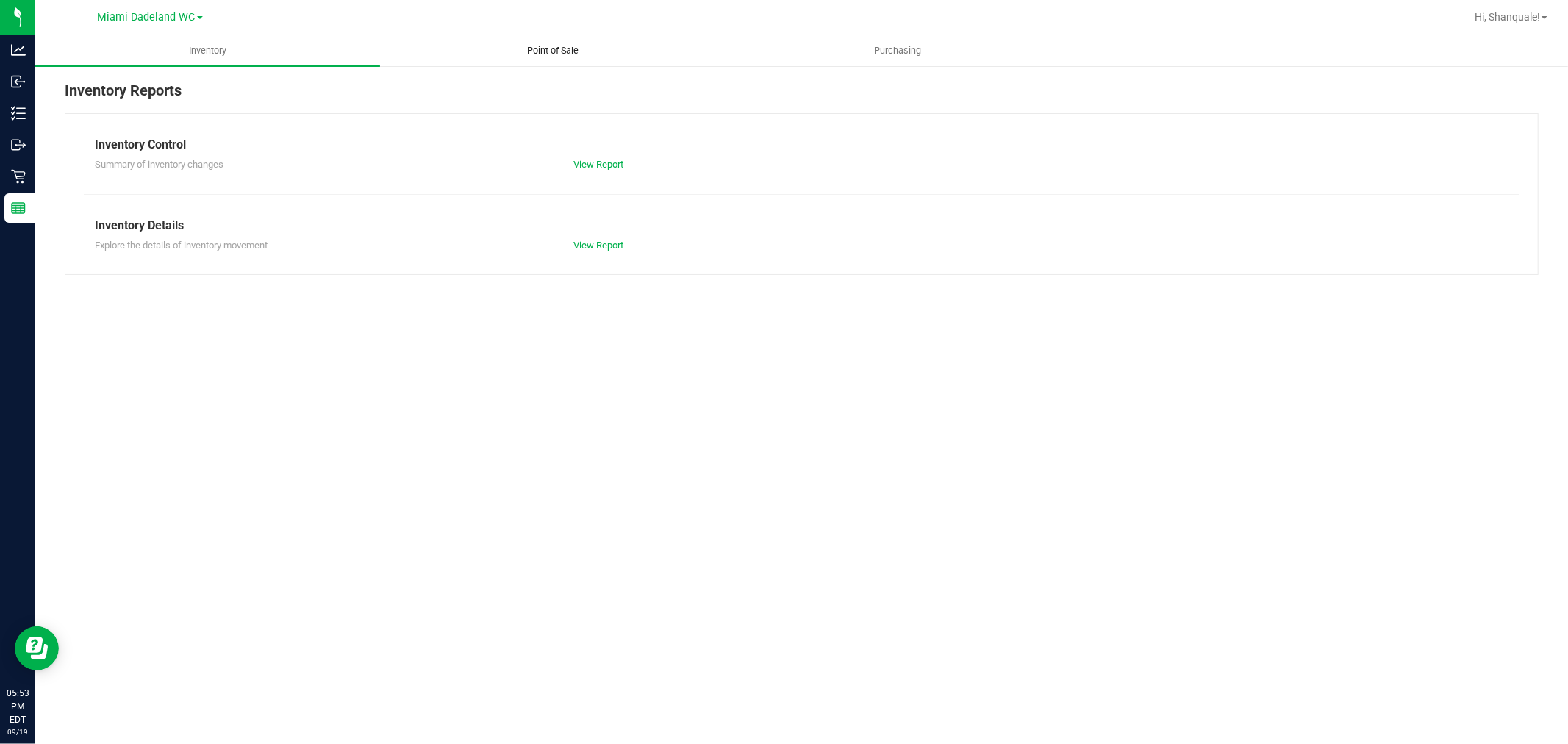
click at [539, 44] on span "Point of Sale" at bounding box center [553, 50] width 91 height 14
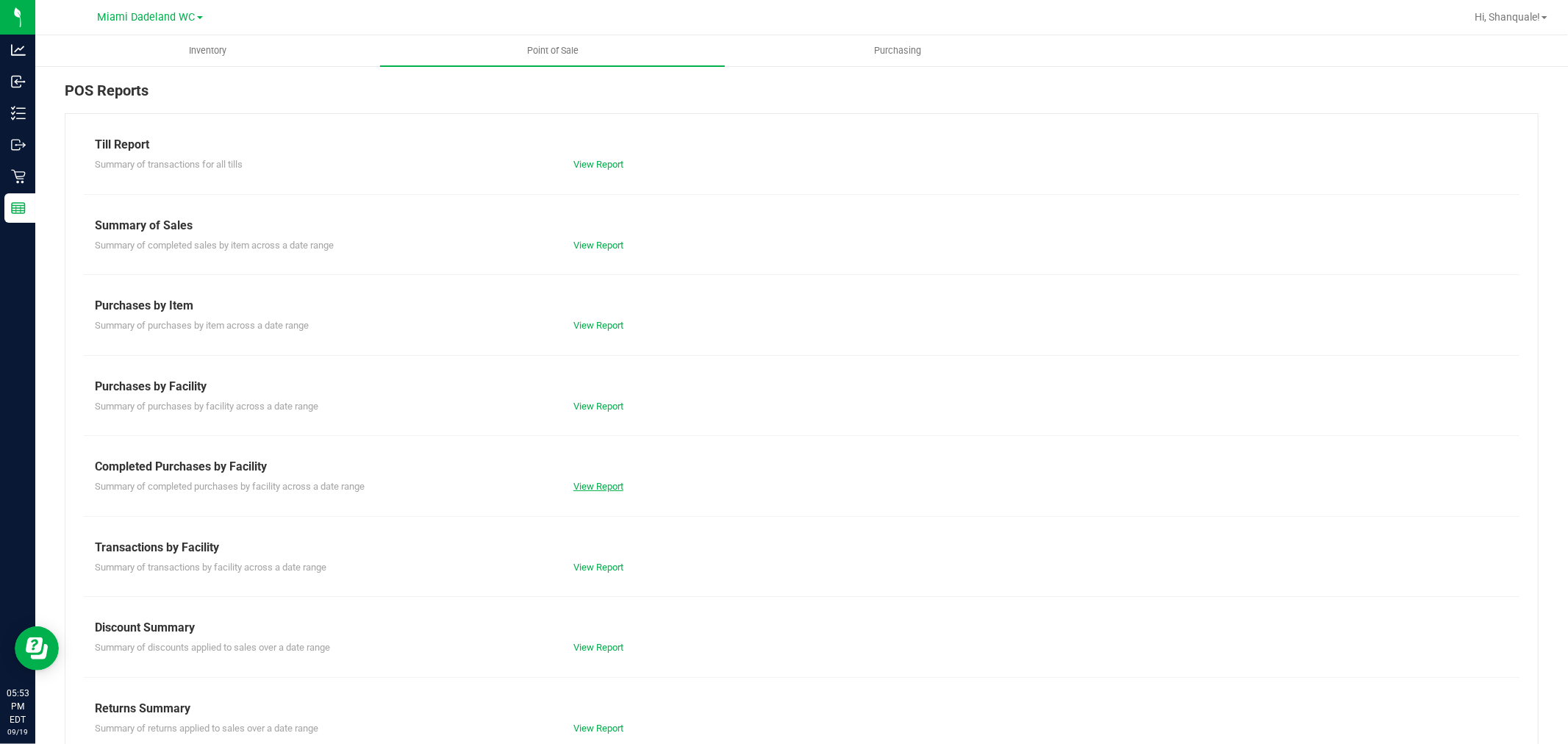
click at [594, 483] on link "View Report" at bounding box center [598, 486] width 50 height 11
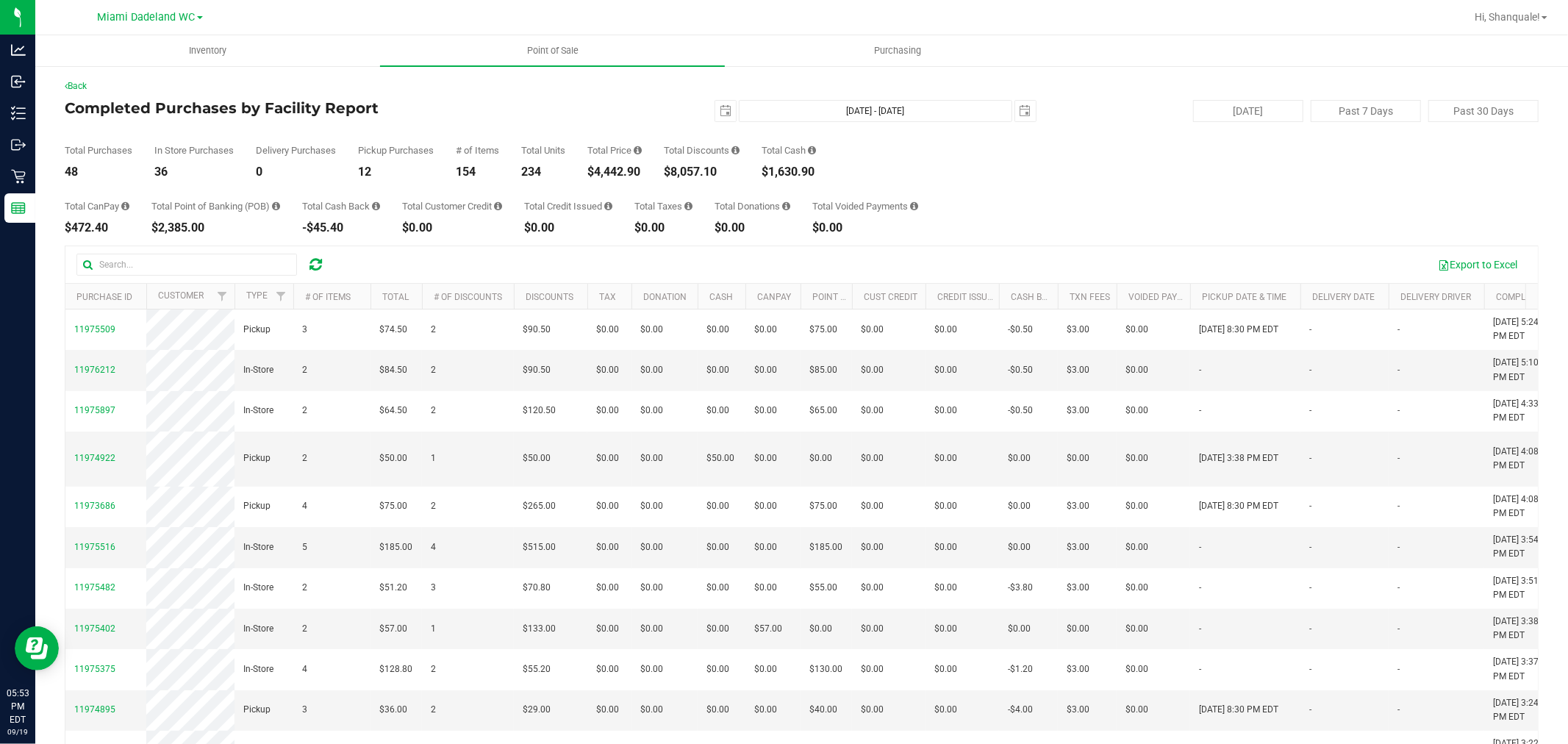
click at [965, 153] on div "Total Purchases 48 In Store Purchases 36 Delivery Purchases 0 Pickup Purchases …" at bounding box center [802, 150] width 1474 height 56
click at [1096, 142] on div "Total Purchases 48 In Store Purchases 36 Delivery Purchases 0 Pickup Purchases …" at bounding box center [802, 150] width 1474 height 56
click at [443, 83] on div "Back" at bounding box center [802, 86] width 1474 height 14
